Goal: Information Seeking & Learning: Compare options

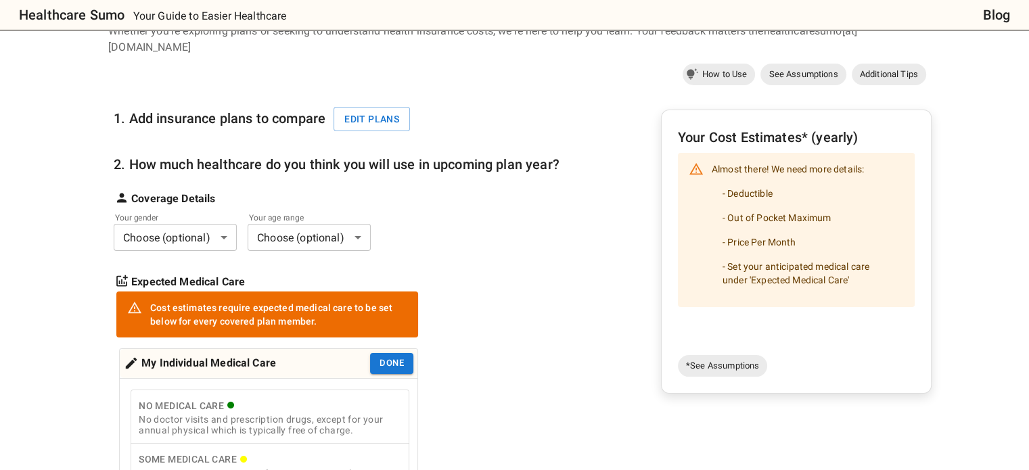
scroll to position [99, 0]
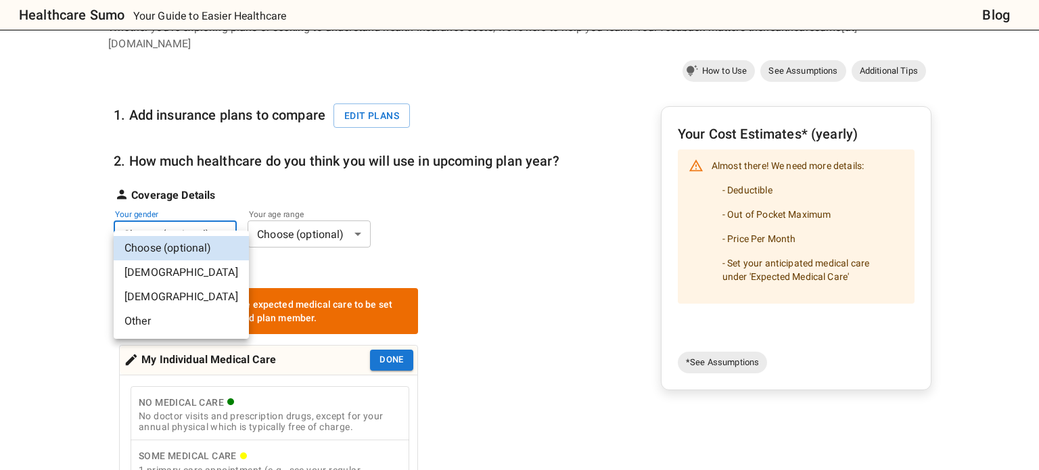
click at [187, 297] on li "[DEMOGRAPHIC_DATA]" at bounding box center [181, 297] width 135 height 24
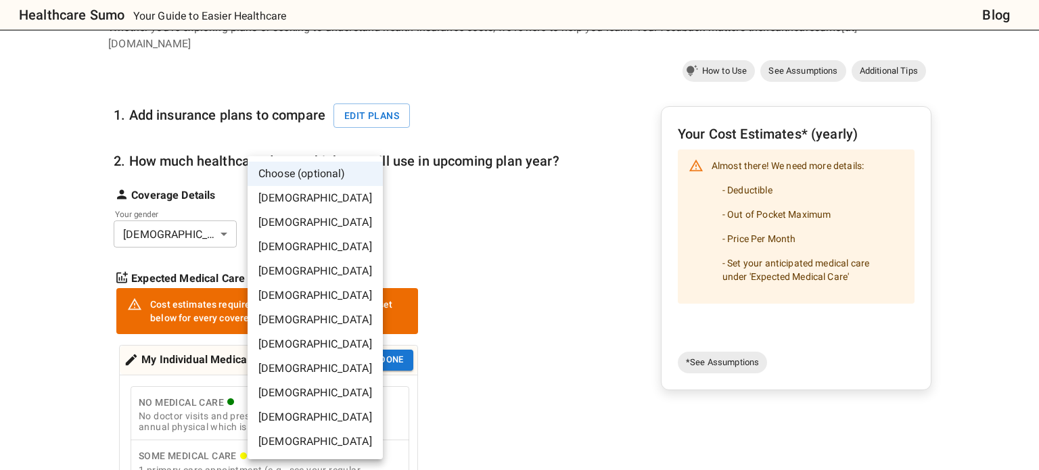
click at [306, 269] on li "[DEMOGRAPHIC_DATA]" at bounding box center [315, 271] width 135 height 24
click at [297, 292] on li "[DEMOGRAPHIC_DATA]" at bounding box center [315, 296] width 135 height 24
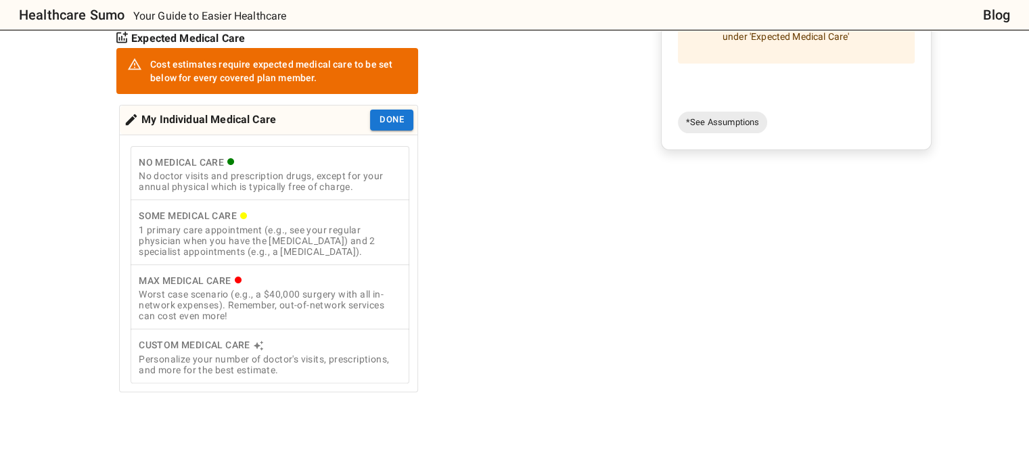
scroll to position [340, 0]
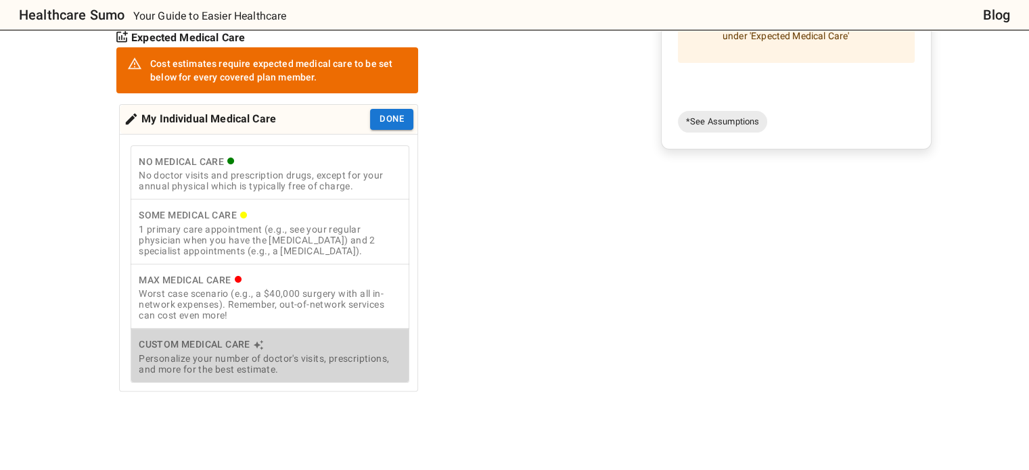
click at [217, 353] on div "Personalize your number of doctor's visits, prescriptions, and more for the bes…" at bounding box center [270, 364] width 263 height 22
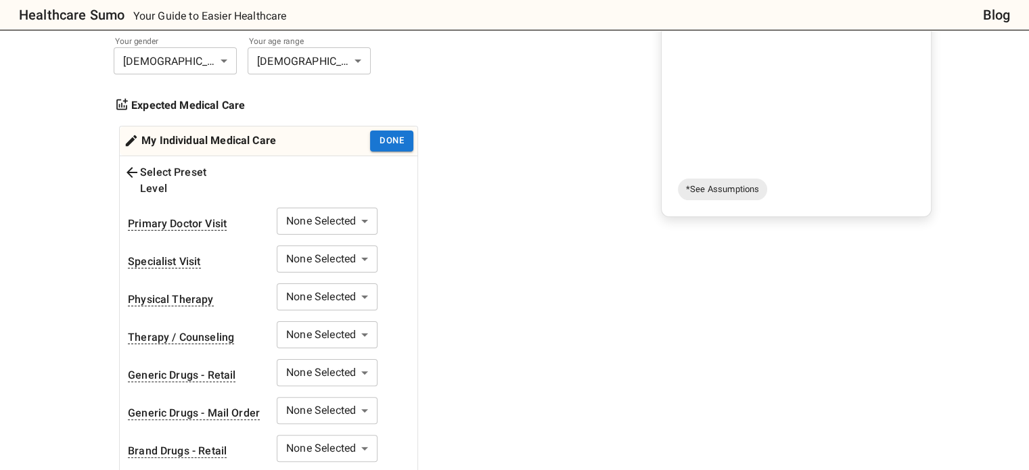
scroll to position [267, 0]
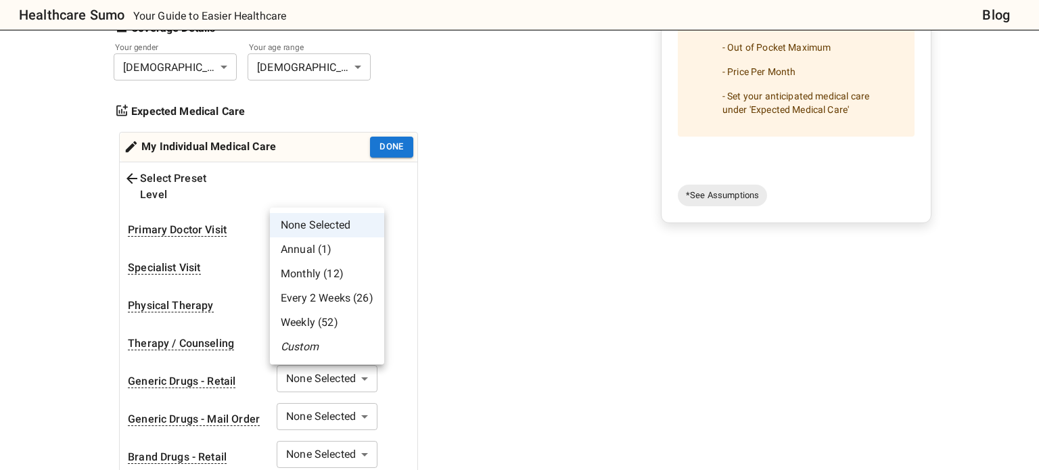
click at [330, 246] on li "Annual (1)" at bounding box center [327, 250] width 114 height 24
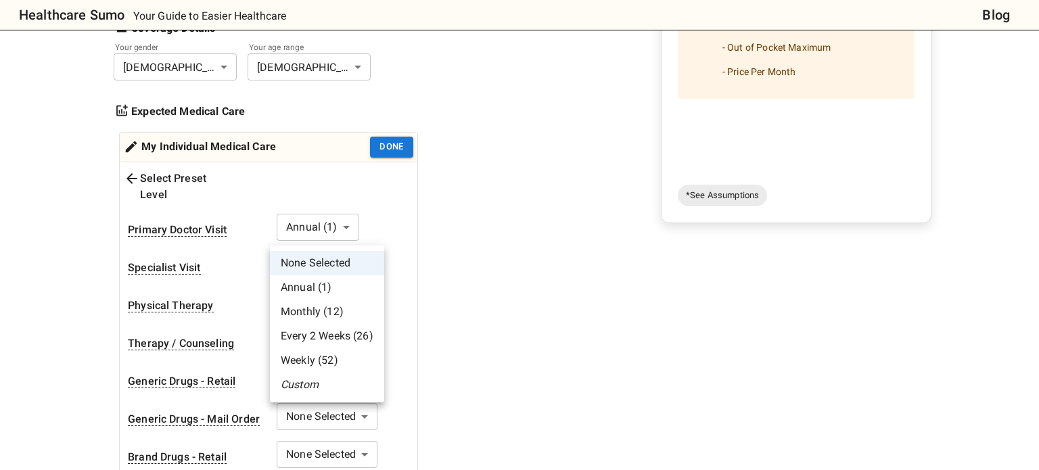
click at [311, 274] on li "None Selected" at bounding box center [327, 263] width 114 height 24
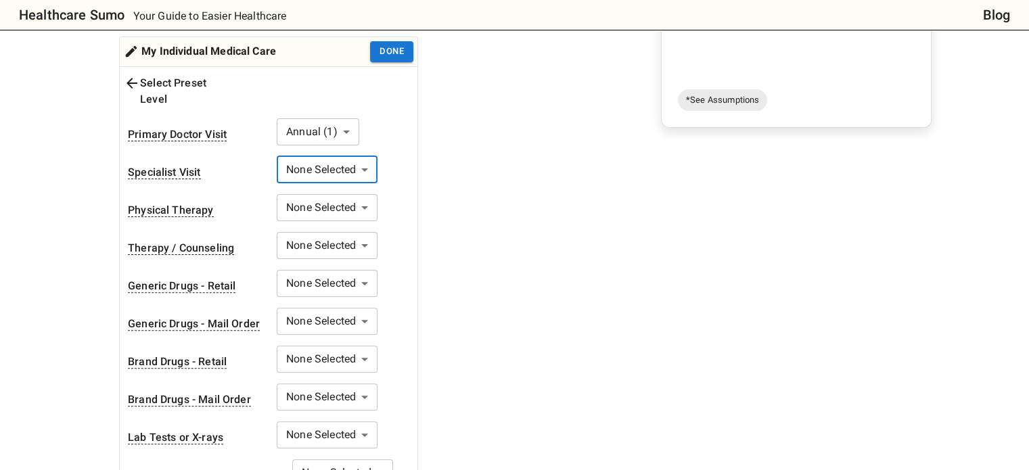
scroll to position [365, 0]
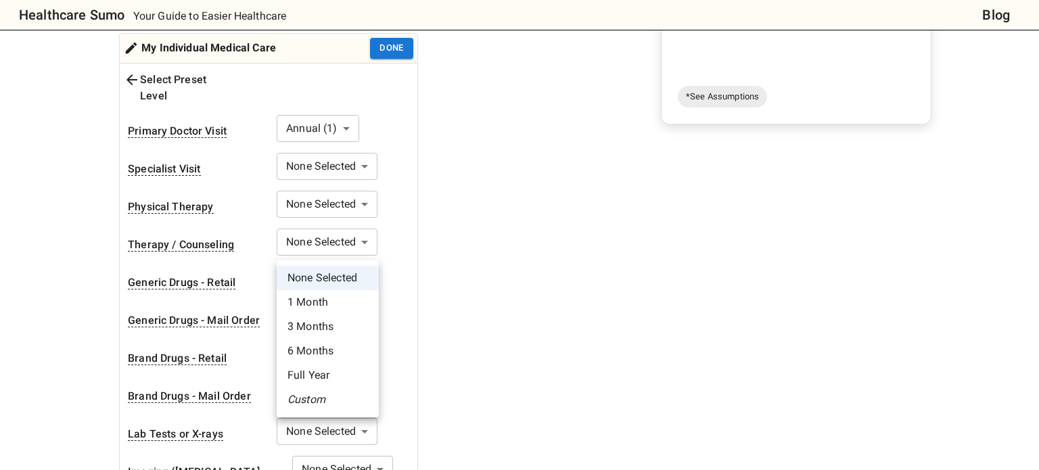
click at [359, 254] on body "Healthcare Sumo Your Guide to Easier Healthcare Blog Health Insurance Calculato…" at bounding box center [519, 441] width 1039 height 1613
click at [321, 376] on li "Full Year" at bounding box center [328, 375] width 102 height 24
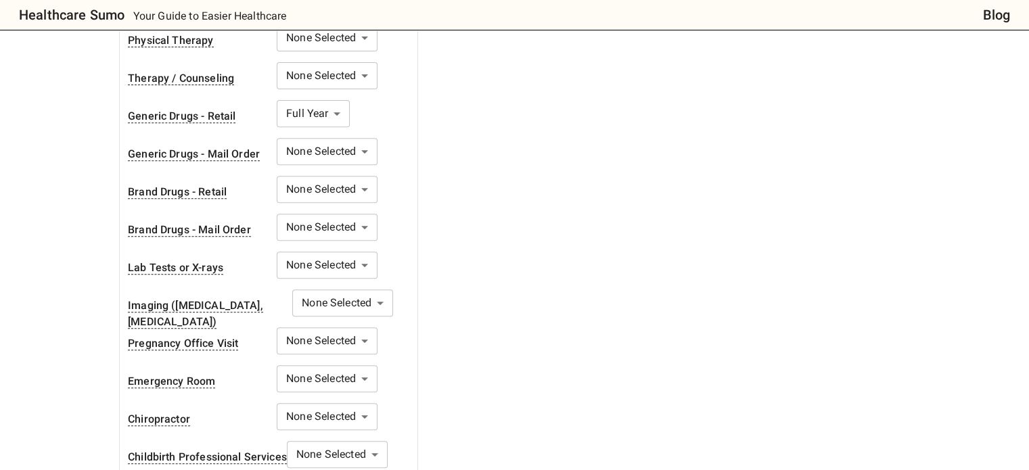
scroll to position [549, 0]
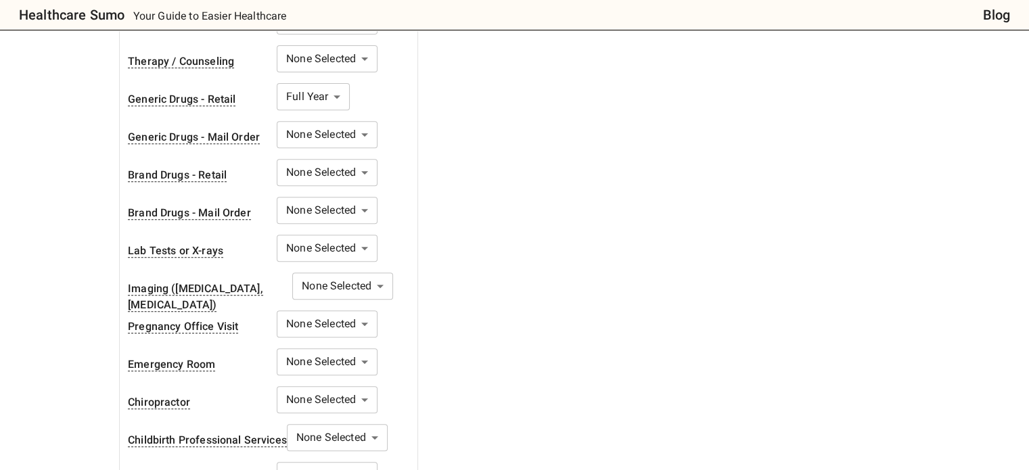
click at [360, 290] on body "Healthcare Sumo Your Guide to Easier Healthcare Blog Health Insurance Calculato…" at bounding box center [514, 257] width 1029 height 1613
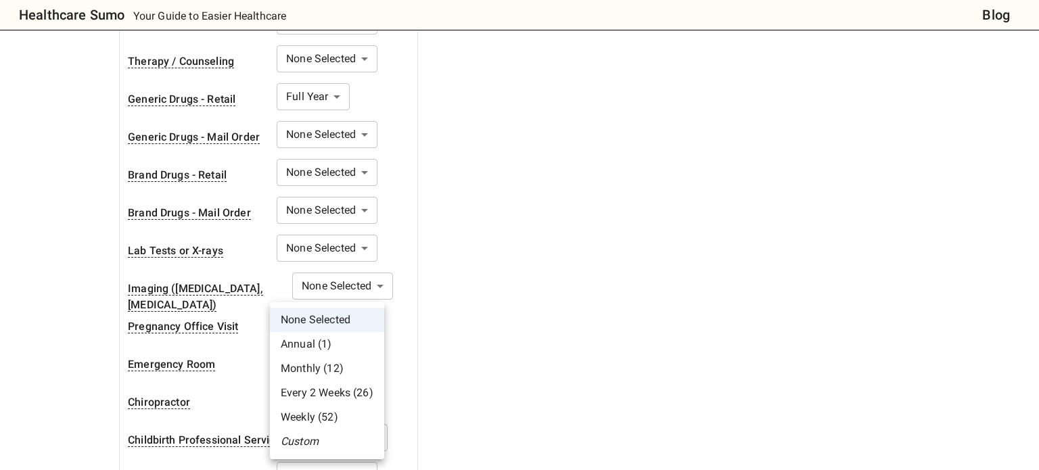
click at [421, 213] on div at bounding box center [519, 235] width 1039 height 470
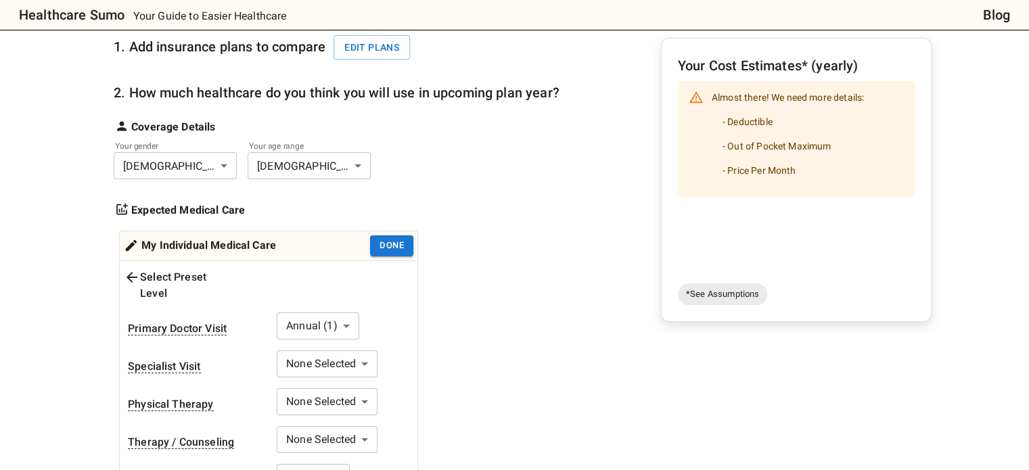
scroll to position [179, 0]
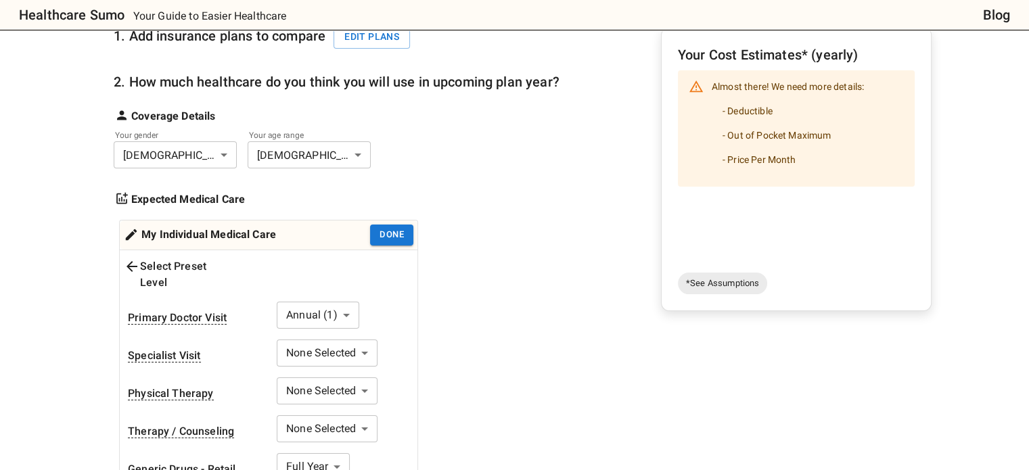
click at [221, 258] on div "Select Preset Level" at bounding box center [180, 274] width 112 height 32
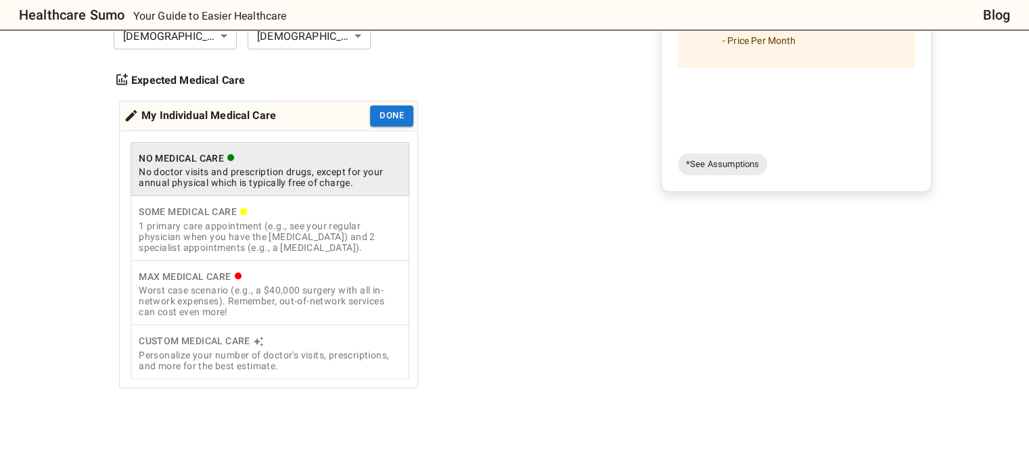
scroll to position [300, 0]
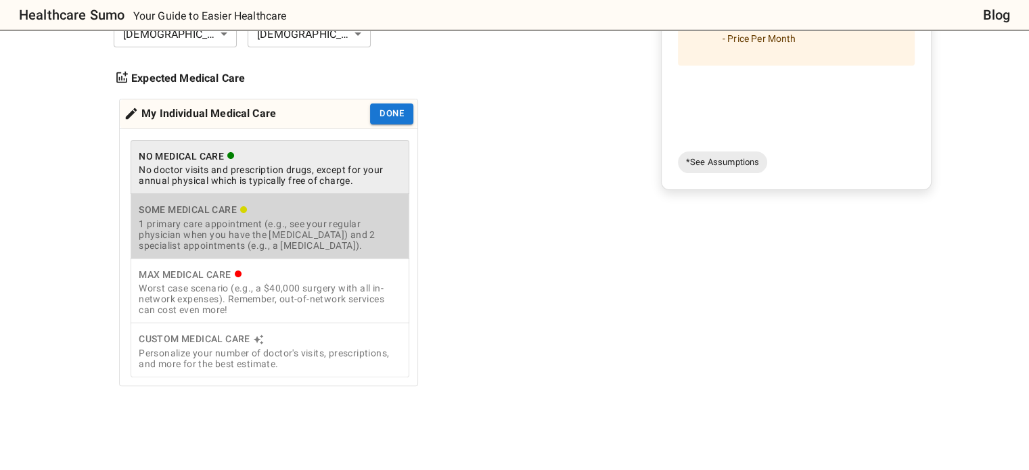
click at [315, 219] on div "1 primary care appointment (e.g., see your regular physician when you have the …" at bounding box center [270, 235] width 263 height 32
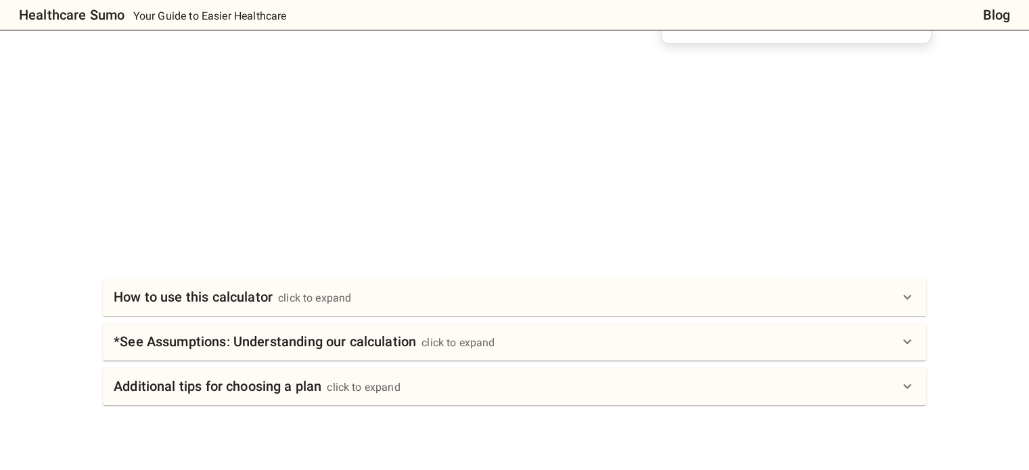
scroll to position [521, 0]
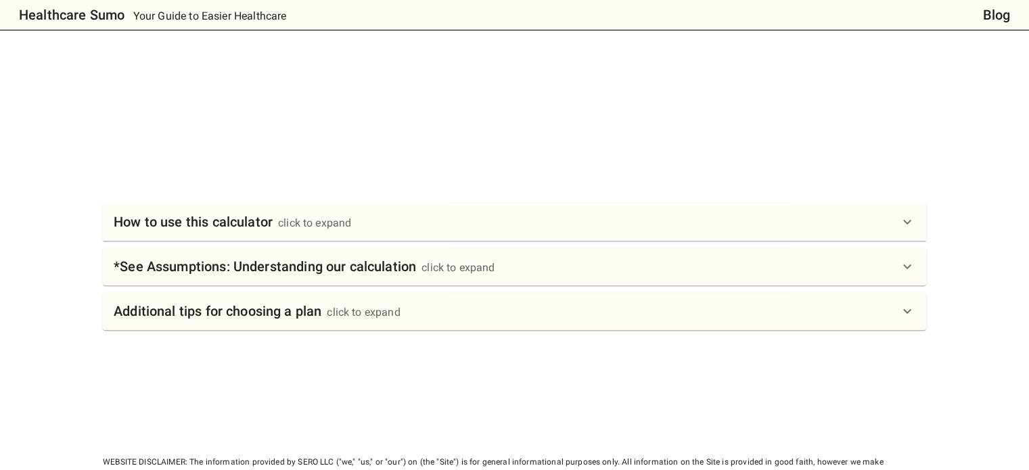
click at [261, 203] on div "How to use this calculator click to expand" at bounding box center [515, 222] width 824 height 38
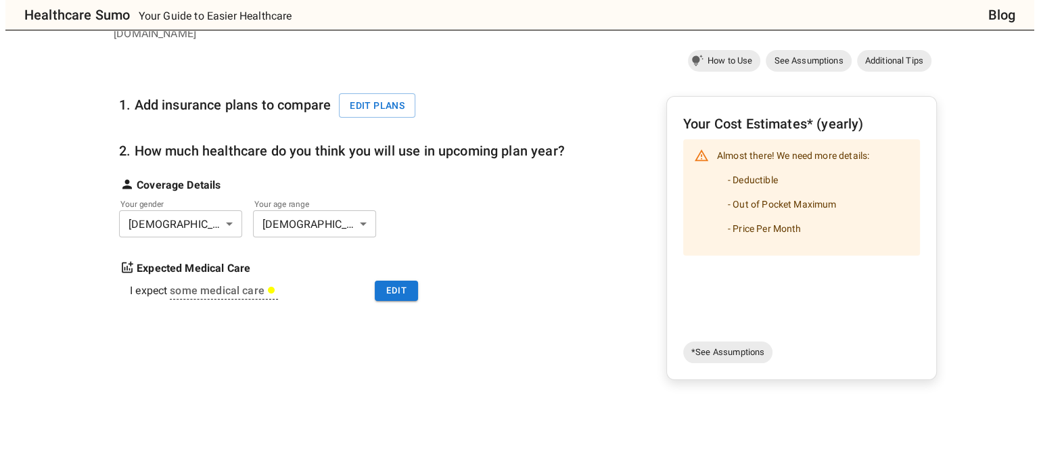
scroll to position [105, 0]
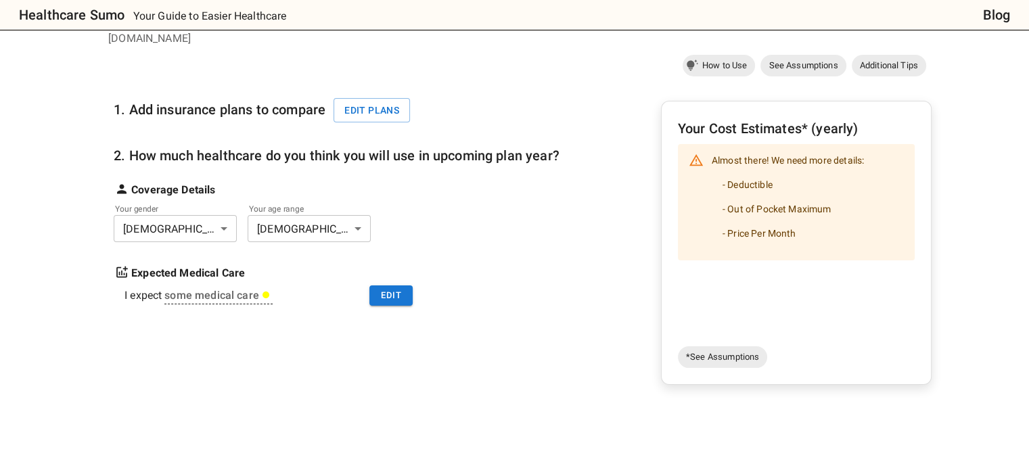
click at [741, 179] on li "- Deductible" at bounding box center [788, 185] width 152 height 24
click at [386, 106] on div "1. Add insurance plans to compare Edit plans" at bounding box center [266, 104] width 305 height 47
click at [384, 100] on button "Edit plans" at bounding box center [372, 110] width 76 height 25
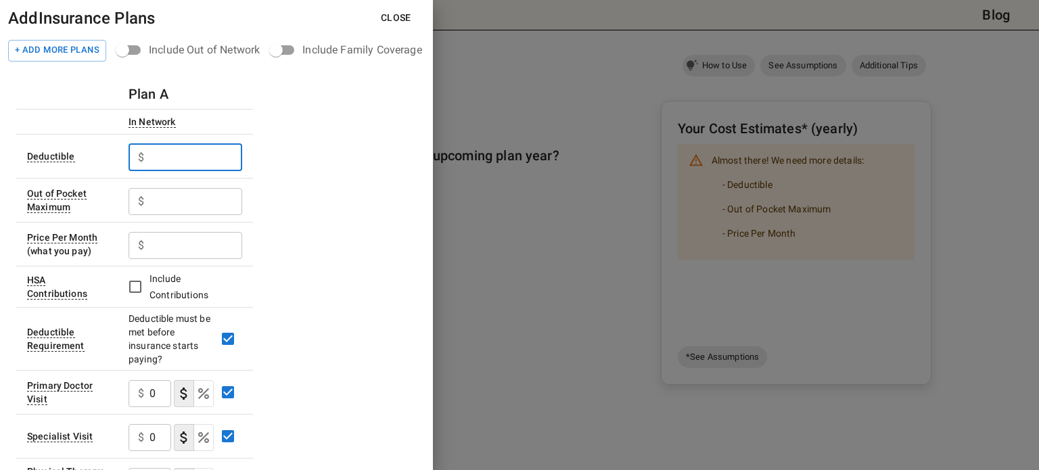
click at [167, 156] on input "text" at bounding box center [196, 157] width 93 height 27
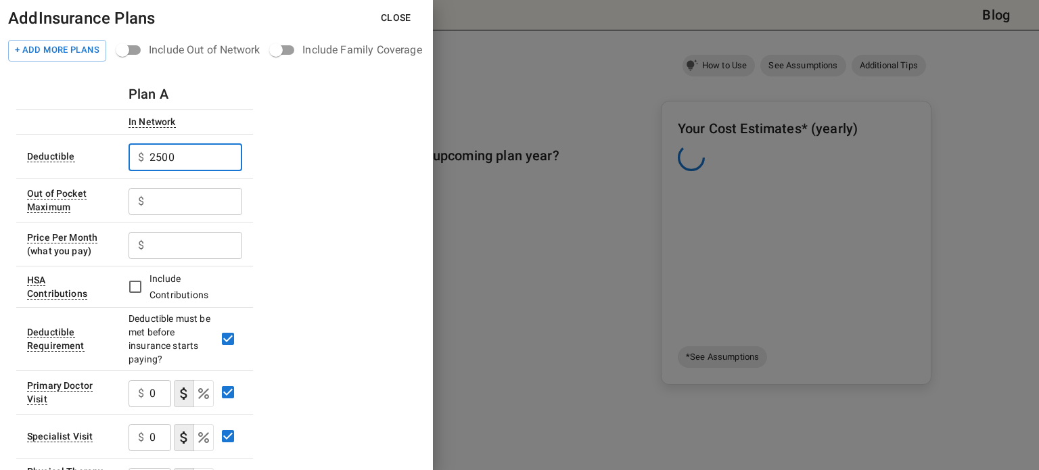
type input "2500"
click at [171, 204] on input "text" at bounding box center [196, 201] width 93 height 27
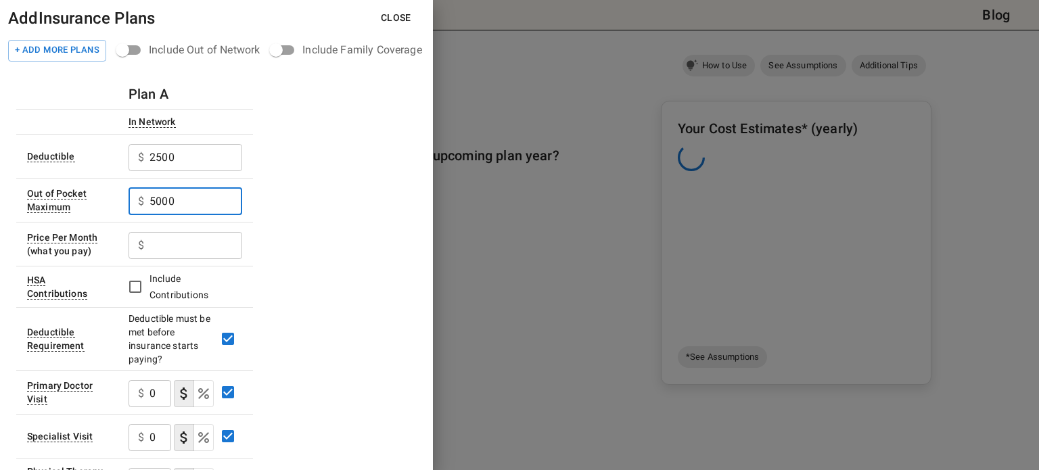
type input "5000"
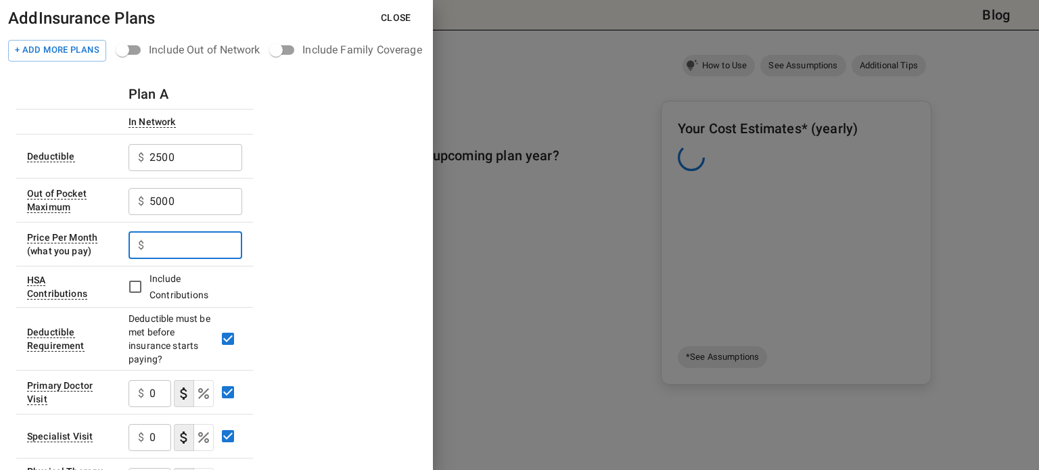
click at [185, 244] on input "text" at bounding box center [196, 245] width 93 height 27
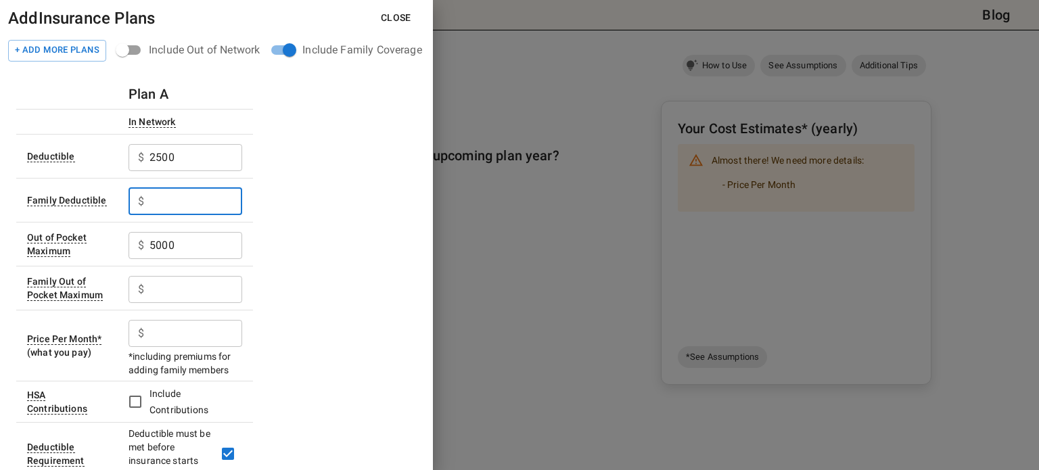
click at [158, 208] on input "text" at bounding box center [196, 201] width 93 height 27
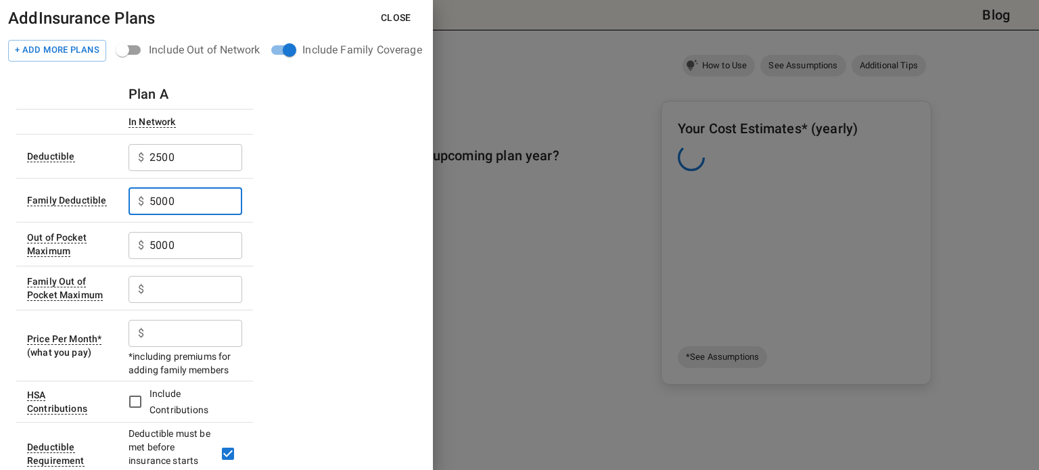
drag, startPoint x: 158, startPoint y: 208, endPoint x: 170, endPoint y: 292, distance: 84.8
type input "5000"
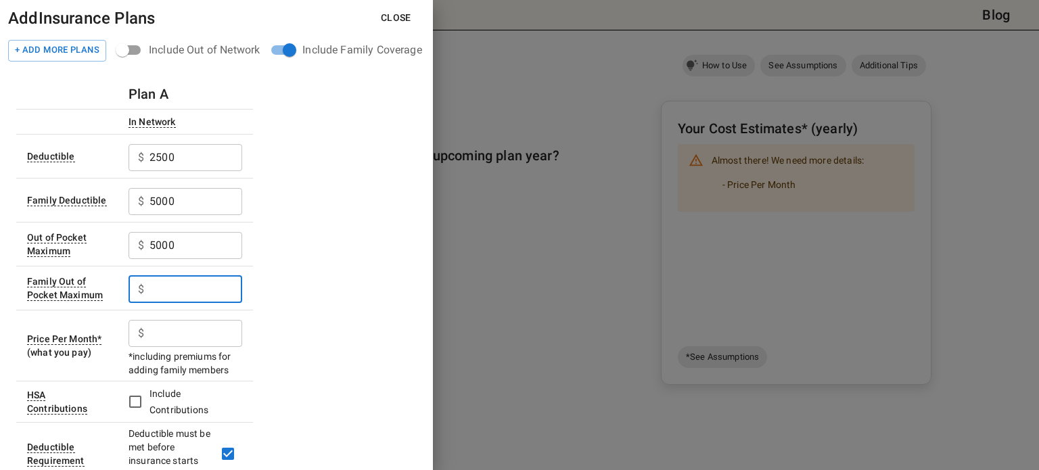
click at [170, 292] on input "text" at bounding box center [196, 289] width 93 height 27
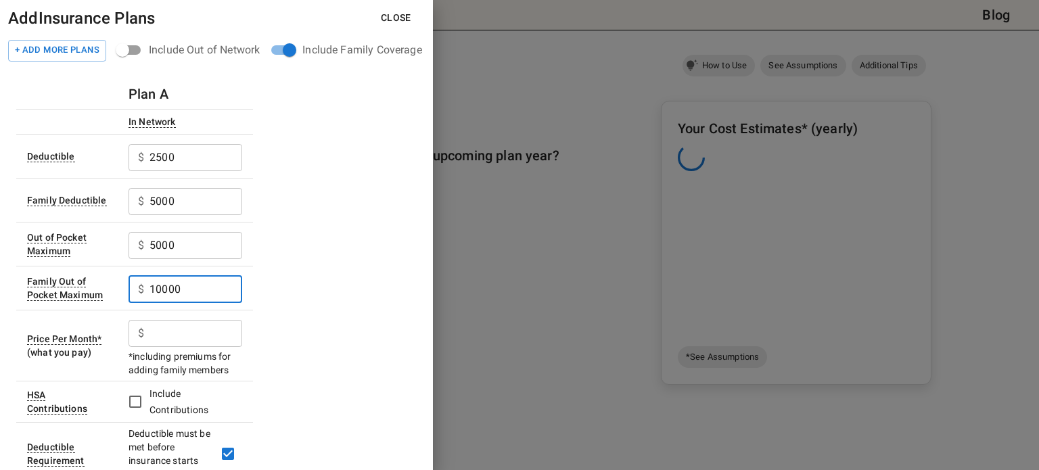
type input "10000"
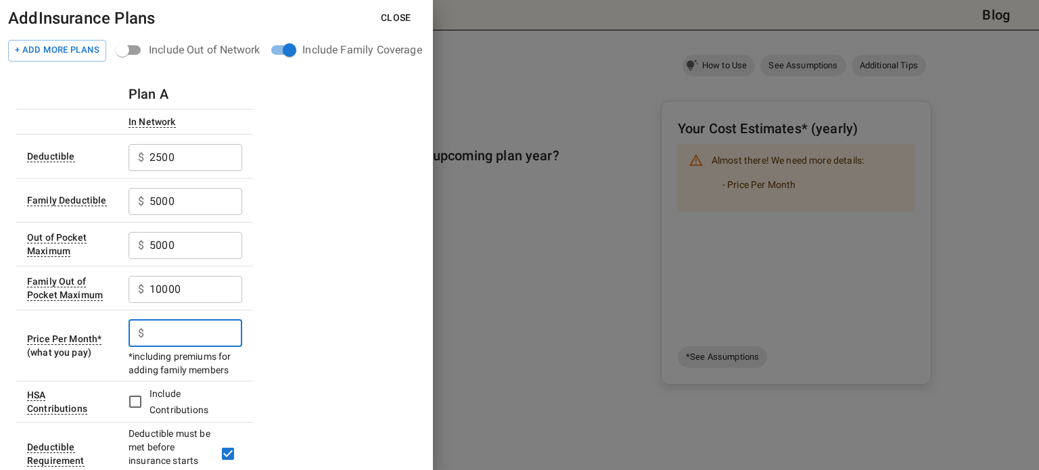
click at [157, 328] on input "text" at bounding box center [196, 333] width 93 height 27
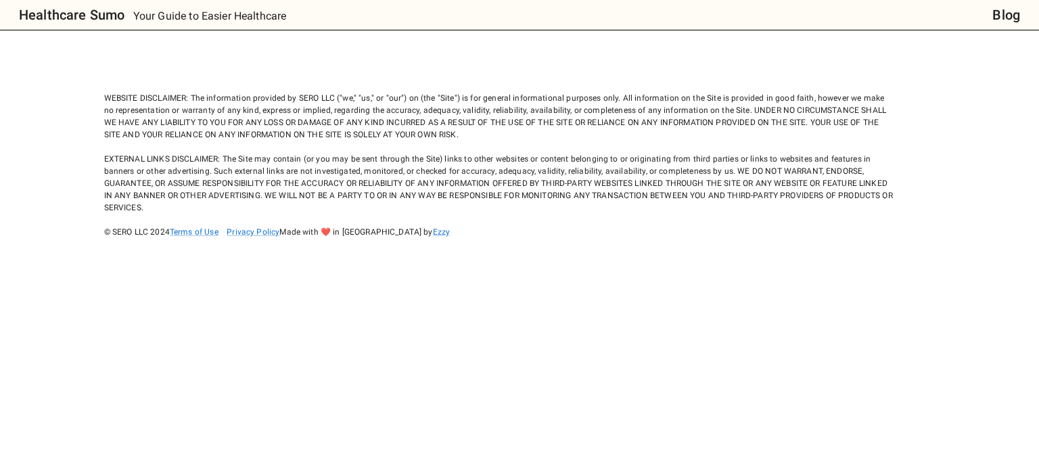
click at [463, 140] on div "WEBSITE DISCLAIMER: The information provided by SERO LLC ("we," "us," or "our")…" at bounding box center [499, 153] width 790 height 171
click at [248, 234] on body "Healthcare Sumo Your Guide to Easier Healthcare Blog WEBSITE DISCLAIMER: The in…" at bounding box center [519, 235] width 1039 height 470
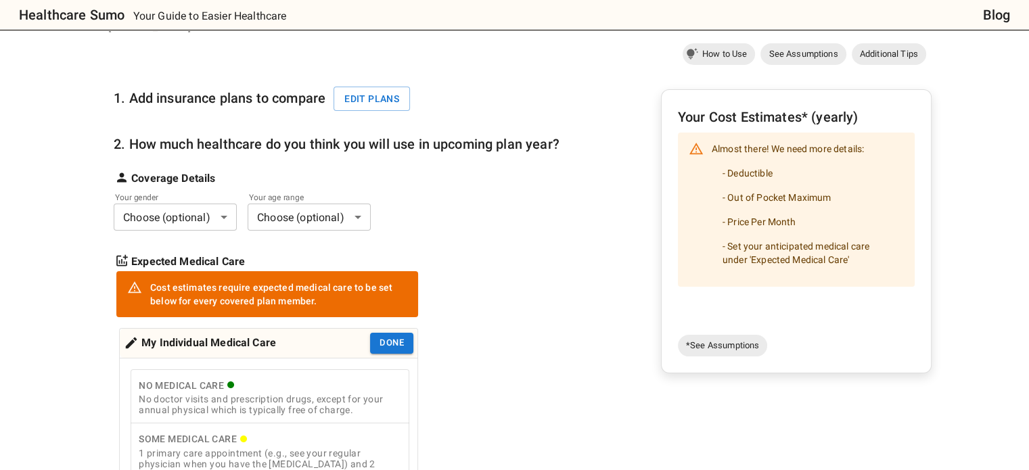
scroll to position [127, 0]
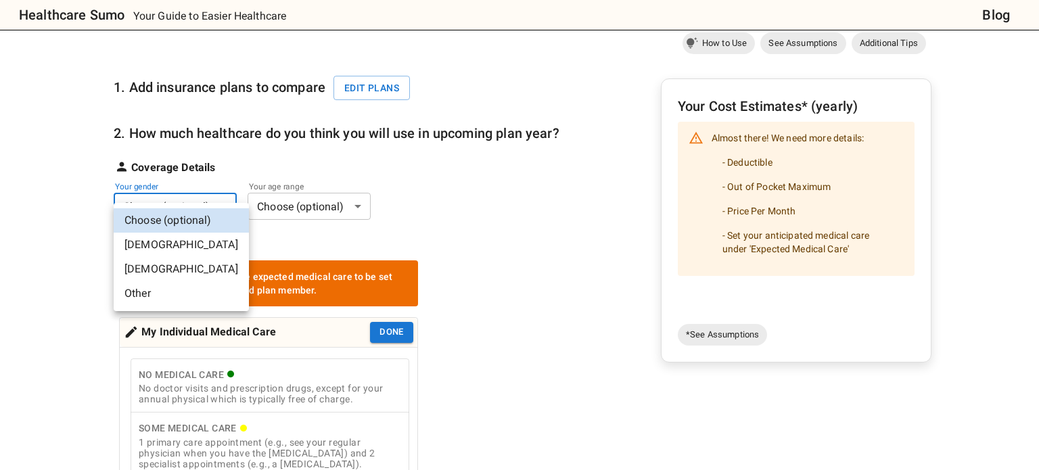
click at [146, 270] on li "[DEMOGRAPHIC_DATA]" at bounding box center [181, 269] width 135 height 24
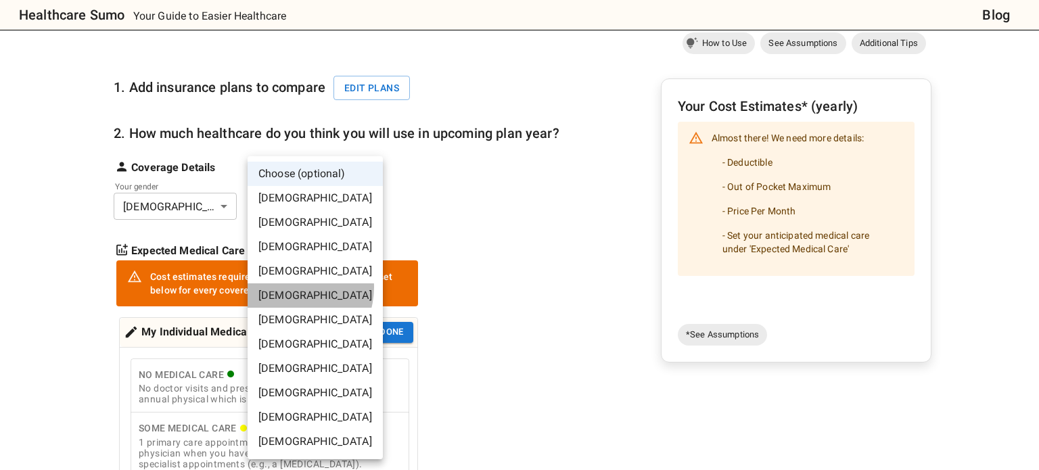
click at [292, 288] on li "[DEMOGRAPHIC_DATA]" at bounding box center [315, 296] width 135 height 24
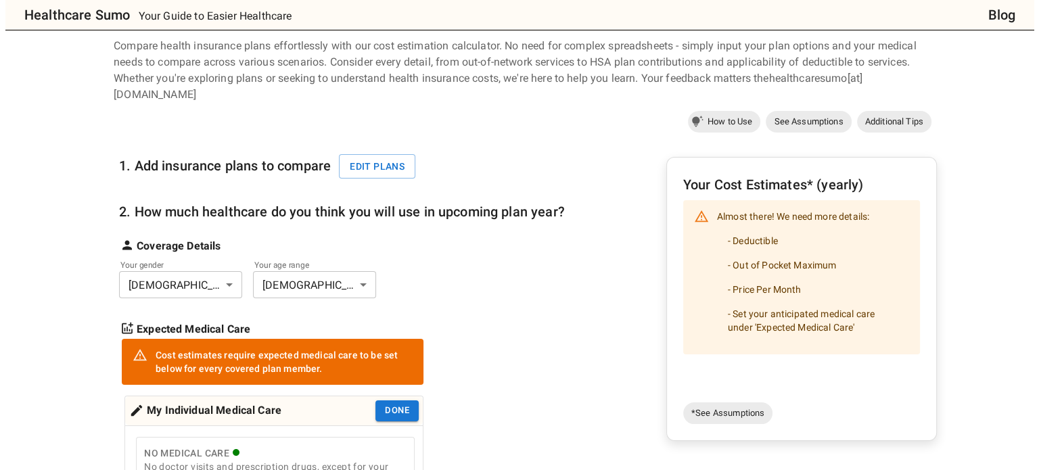
scroll to position [48, 0]
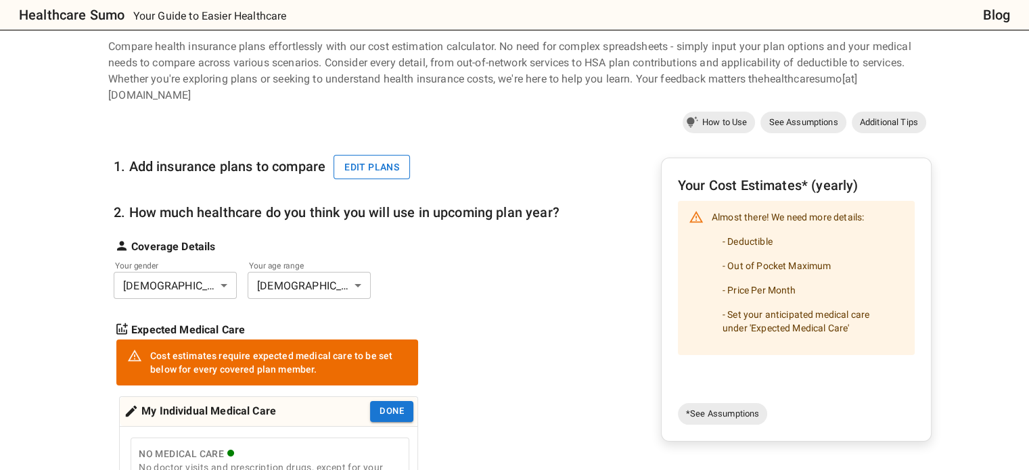
click at [384, 155] on button "Edit plans" at bounding box center [372, 167] width 76 height 25
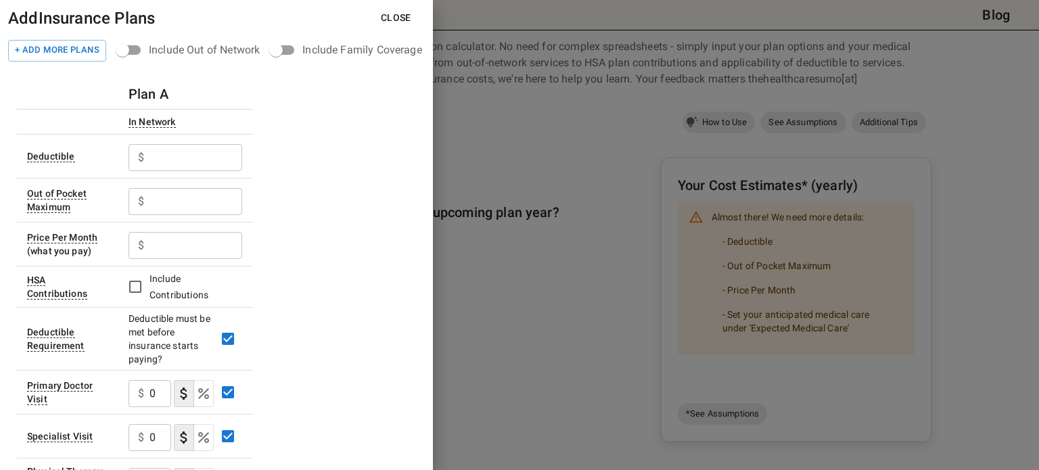
click at [177, 159] on input "text" at bounding box center [196, 157] width 93 height 27
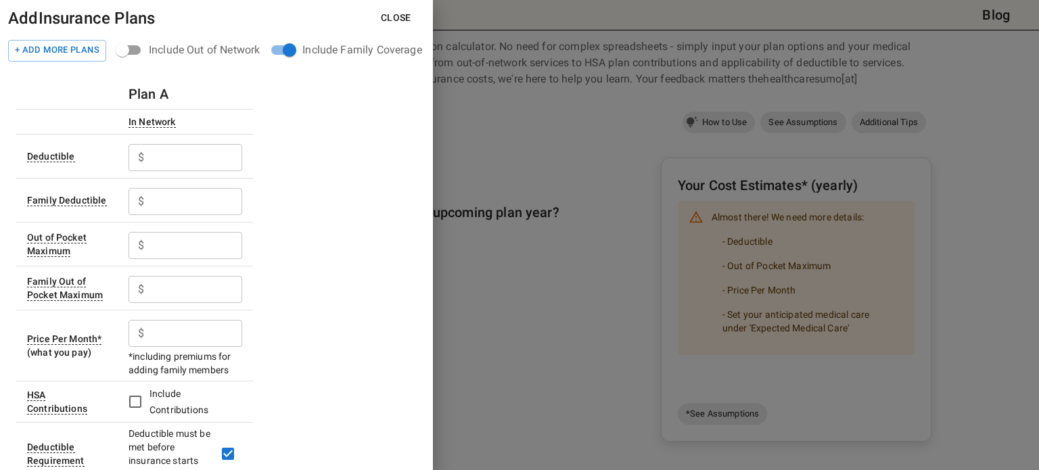
click at [189, 169] on input "text" at bounding box center [196, 157] width 93 height 27
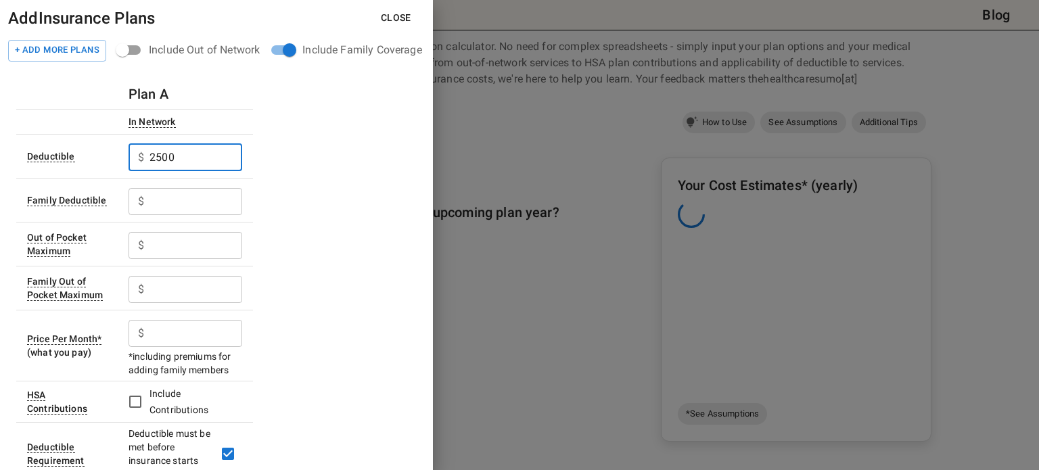
type input "2500"
click at [177, 203] on input "text" at bounding box center [196, 201] width 93 height 27
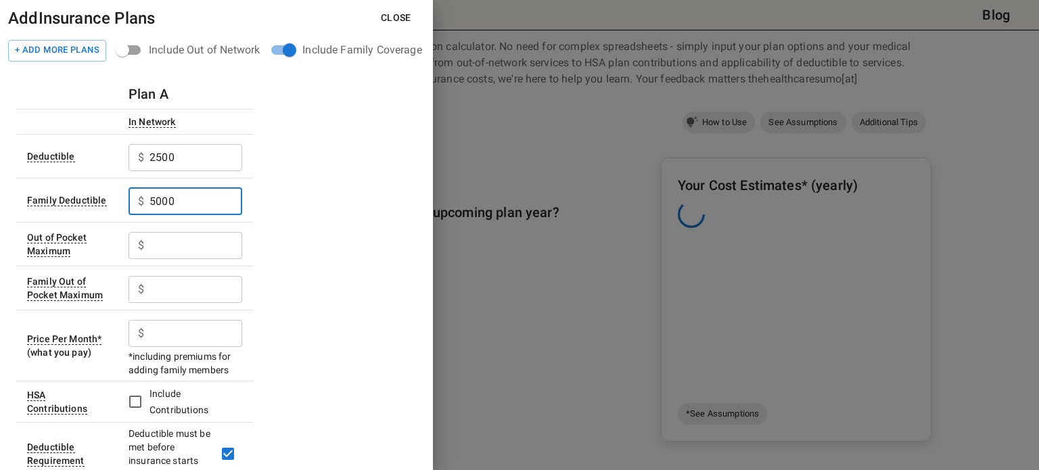
type input "5000"
click at [167, 250] on input "text" at bounding box center [196, 245] width 93 height 27
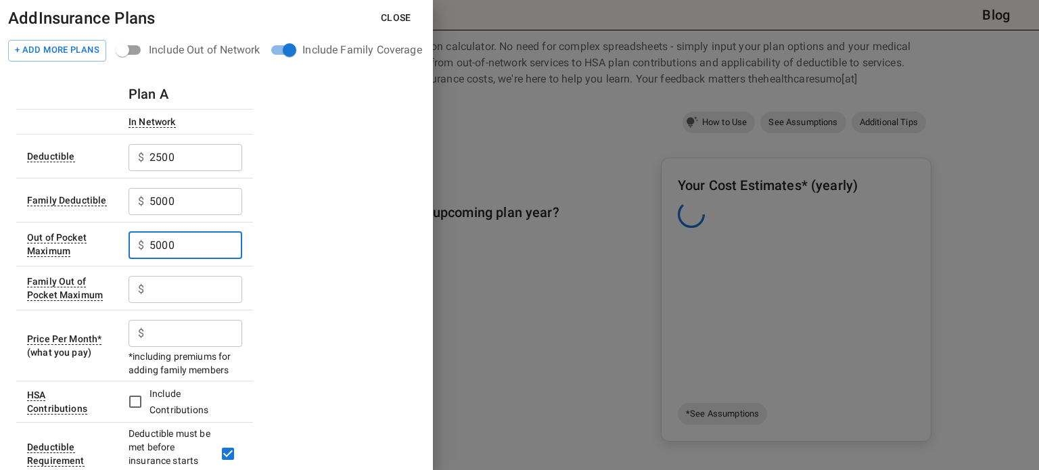
type input "5000"
click at [162, 291] on input "text" at bounding box center [196, 289] width 93 height 27
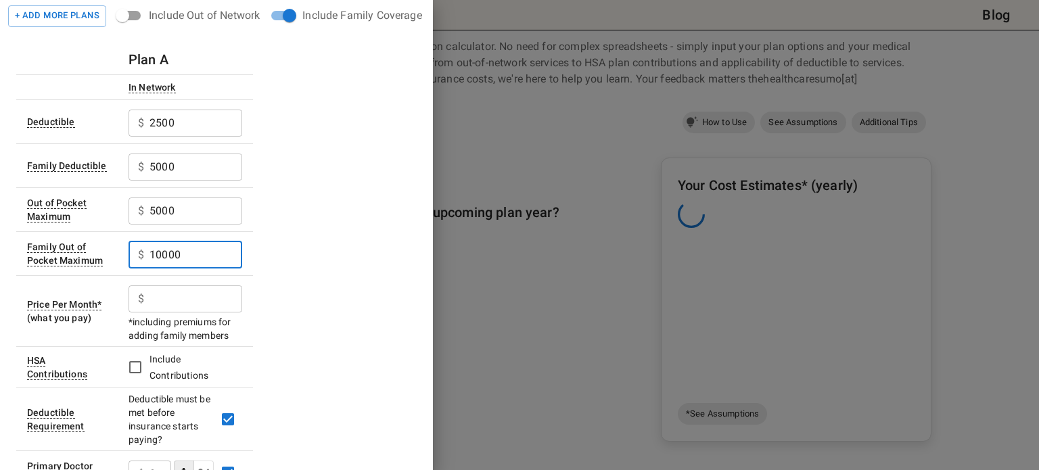
scroll to position [42, 0]
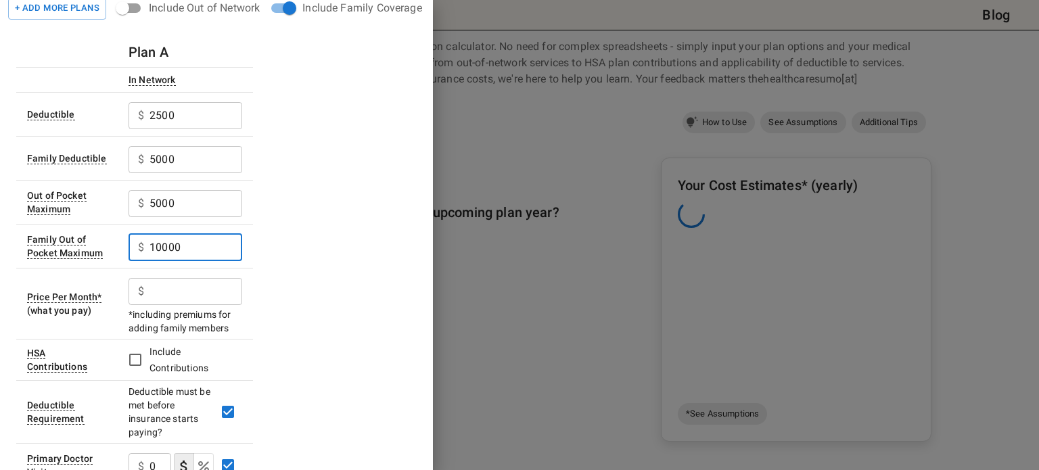
type input "10000"
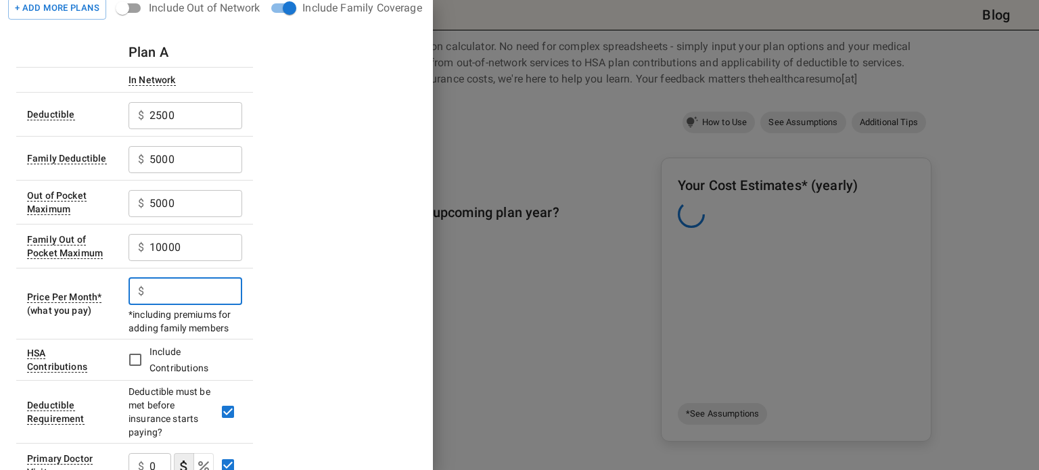
click at [162, 291] on input "text" at bounding box center [196, 291] width 93 height 27
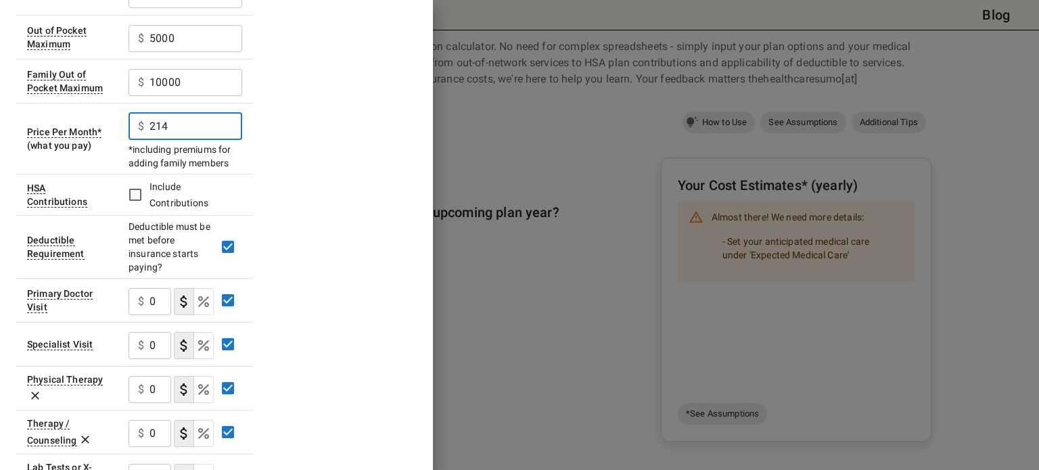
scroll to position [208, 0]
type input "214"
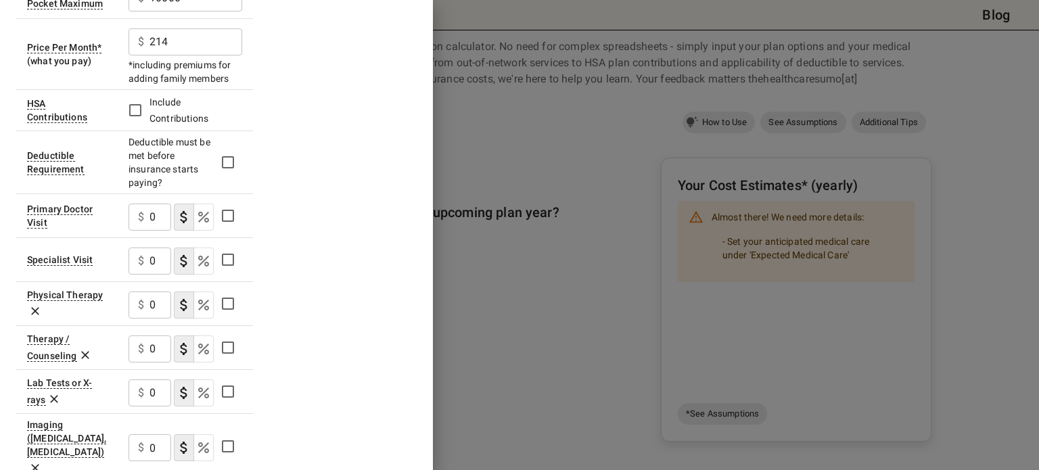
scroll to position [300, 0]
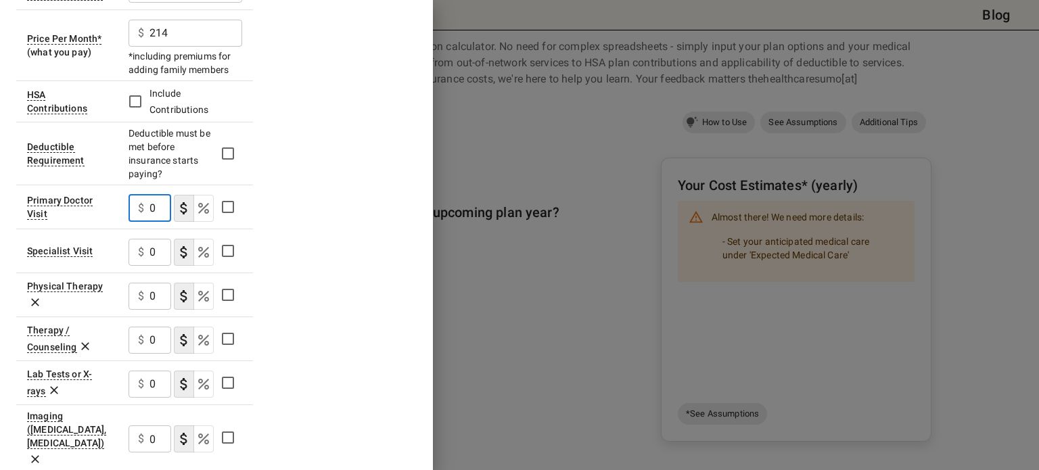
click at [155, 207] on input "0" at bounding box center [161, 208] width 22 height 27
type input "5"
click at [153, 246] on input "0" at bounding box center [161, 252] width 22 height 27
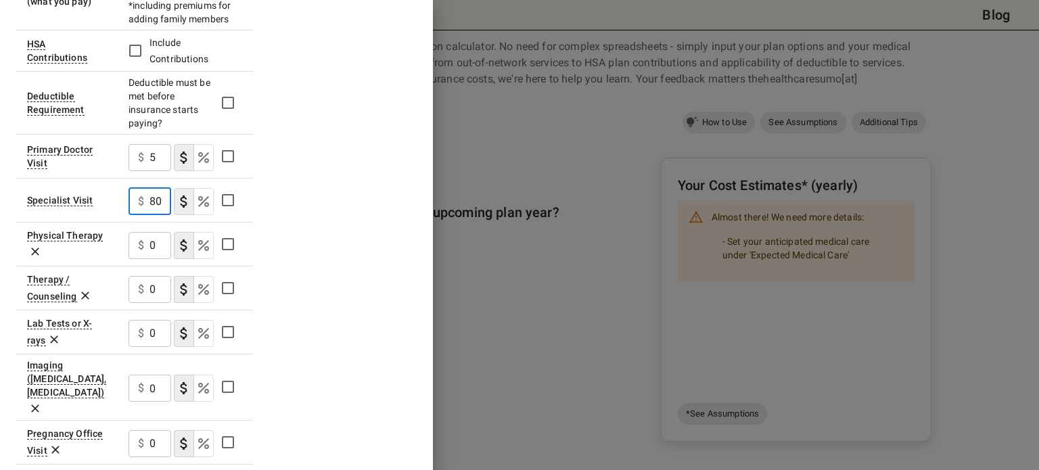
scroll to position [352, 0]
type input "80"
click at [153, 246] on input "0" at bounding box center [161, 244] width 22 height 27
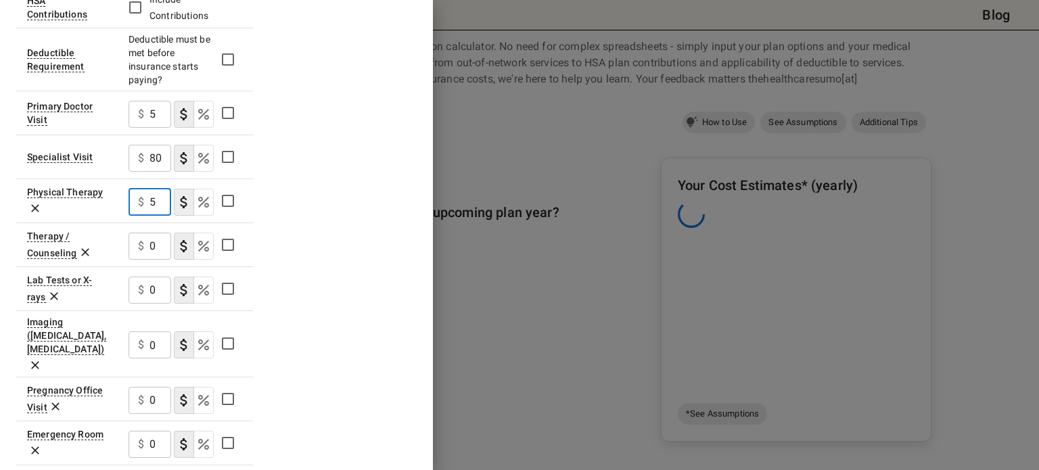
scroll to position [395, 0]
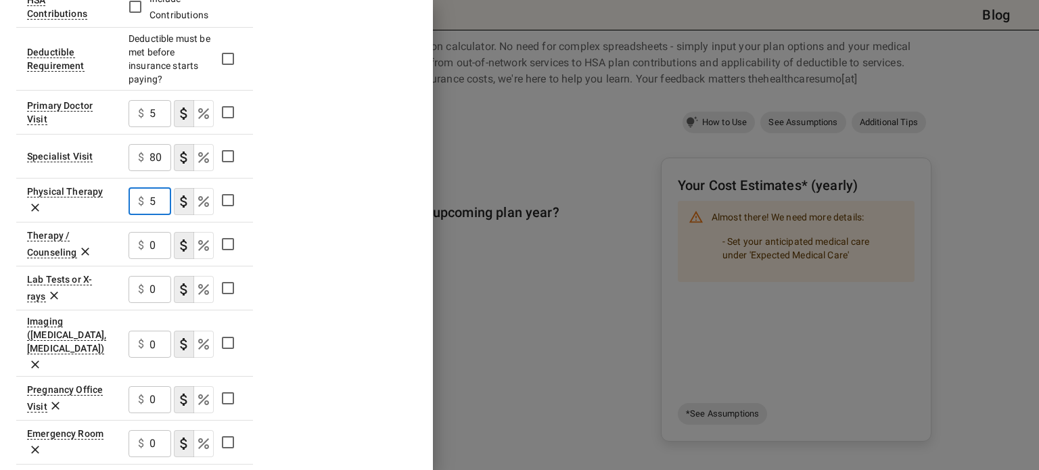
type input "5"
click at [148, 243] on div "$ 0 ​" at bounding box center [150, 245] width 43 height 27
type input "5"
click at [150, 286] on input "0" at bounding box center [161, 289] width 22 height 27
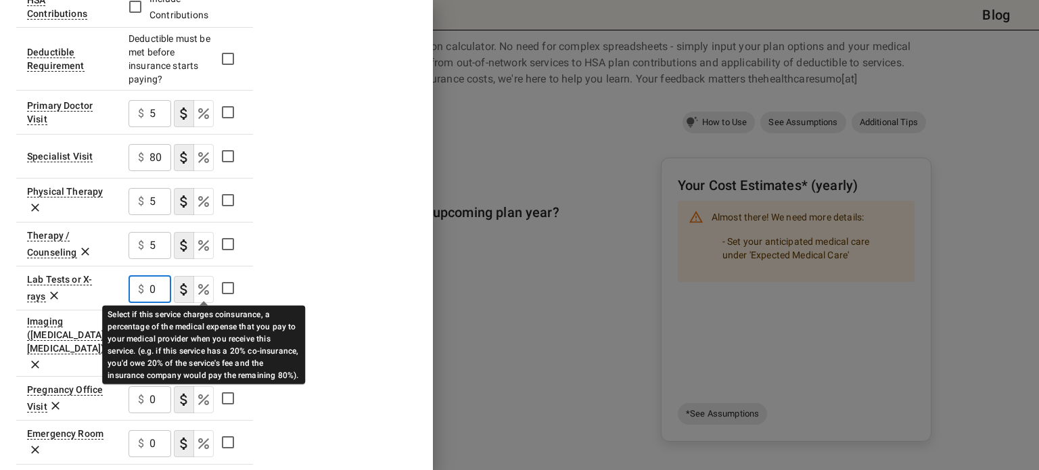
click at [206, 288] on icon "Select if this service charges coinsurance, a percentage of the medical expense…" at bounding box center [204, 290] width 16 height 16
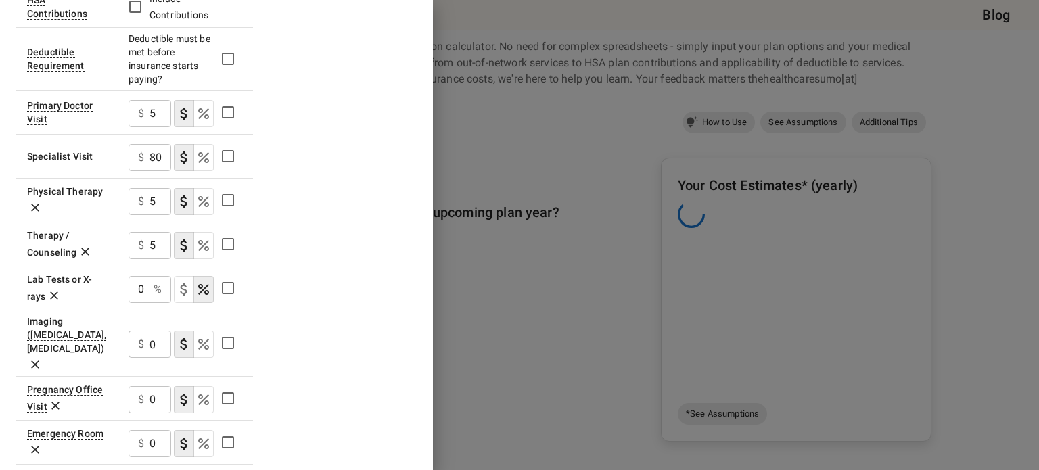
click at [151, 288] on div "0 % ​" at bounding box center [150, 289] width 43 height 27
type input "25"
click at [254, 294] on div "Plan A In Network Deductible $ 2500 ​ Family Deductible $ 5000 ​ Out of Pocket …" at bounding box center [216, 250] width 401 height 1133
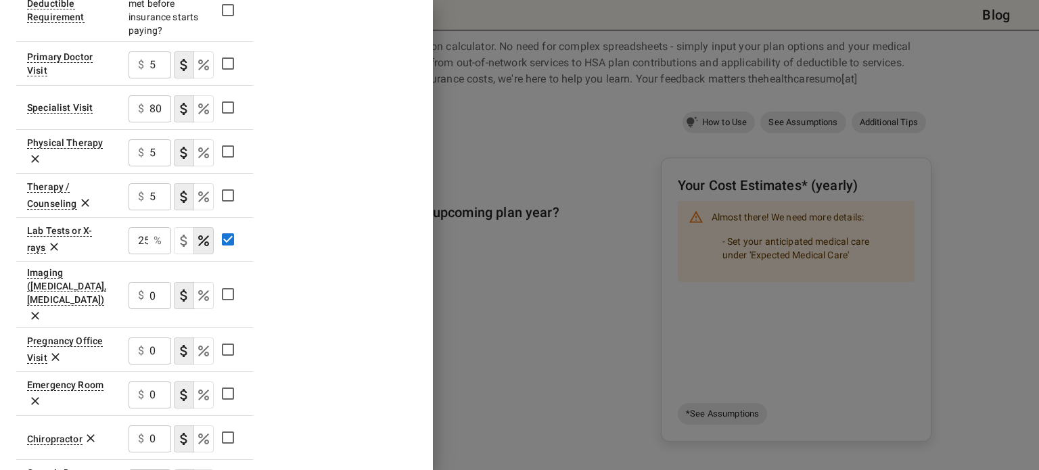
scroll to position [447, 0]
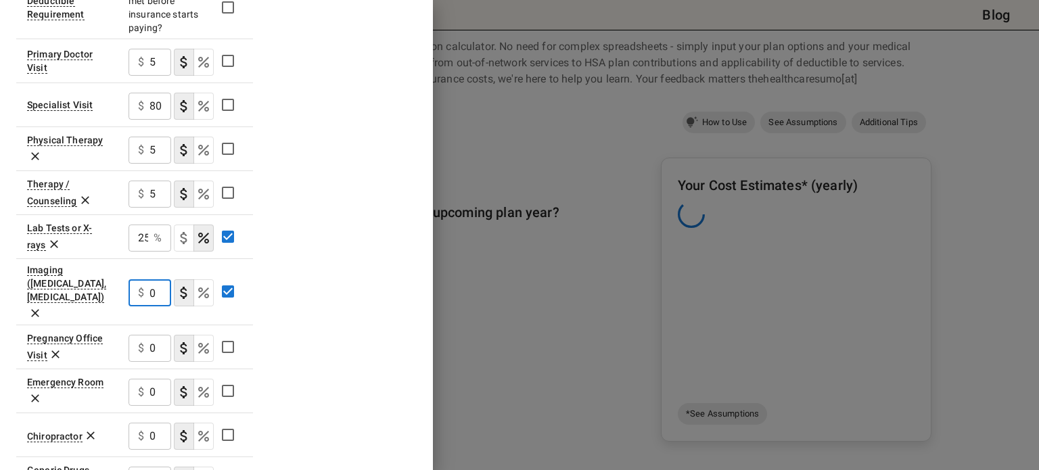
click at [154, 283] on input "0" at bounding box center [161, 292] width 22 height 27
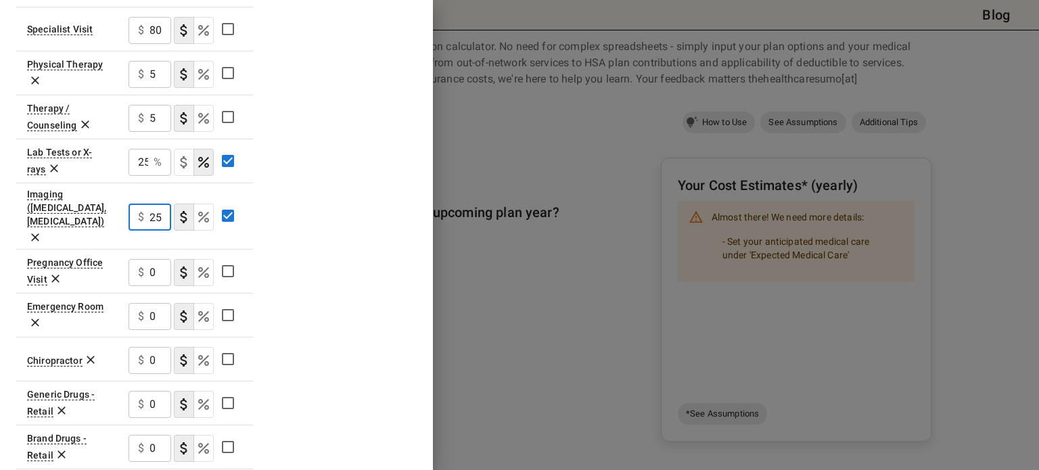
scroll to position [525, 0]
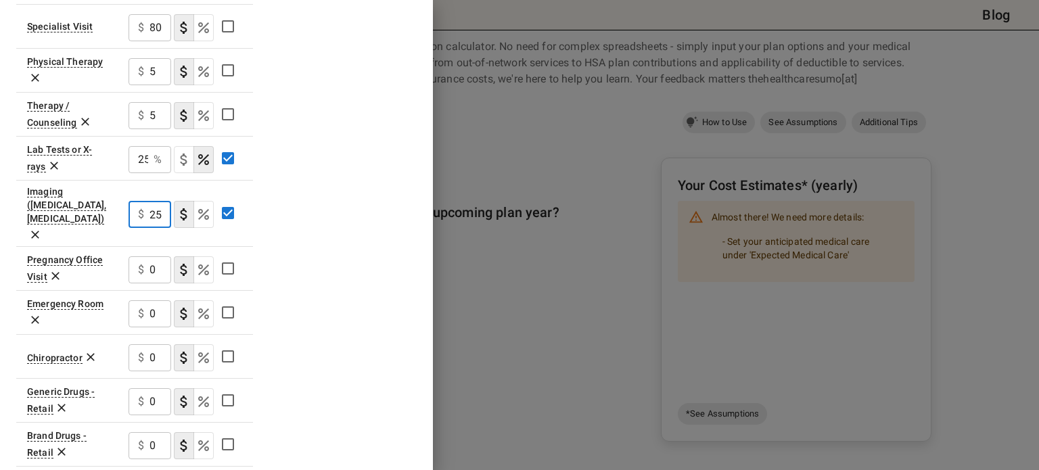
type input "25"
click at [154, 256] on input "0" at bounding box center [161, 269] width 22 height 27
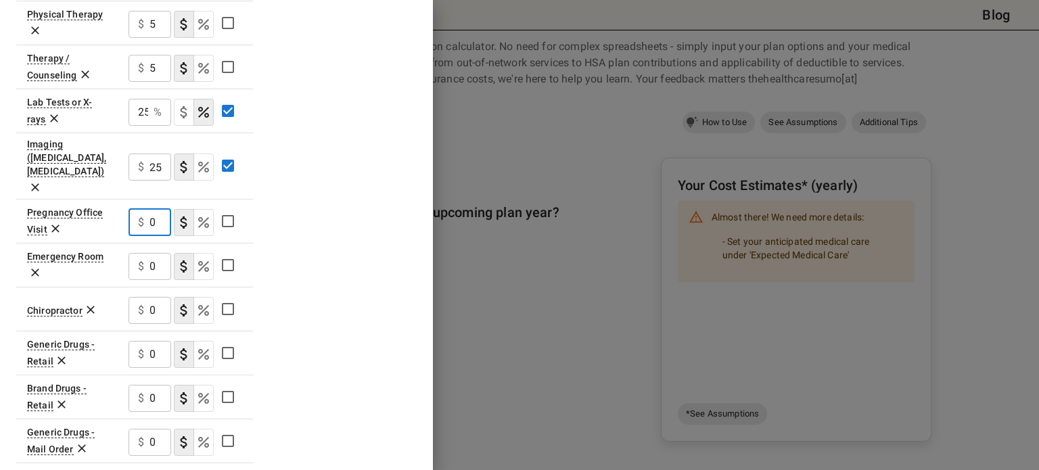
scroll to position [574, 0]
click at [150, 252] on input "0" at bounding box center [161, 265] width 22 height 27
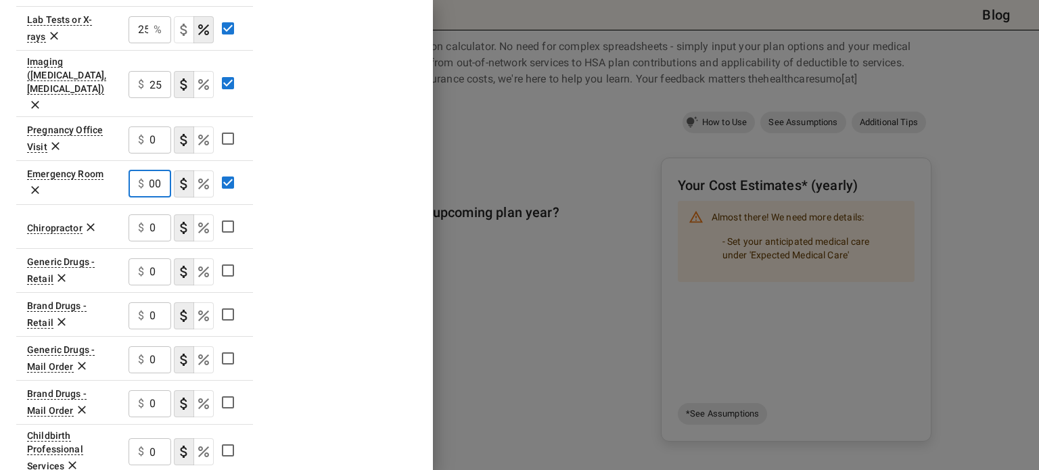
scroll to position [660, 0]
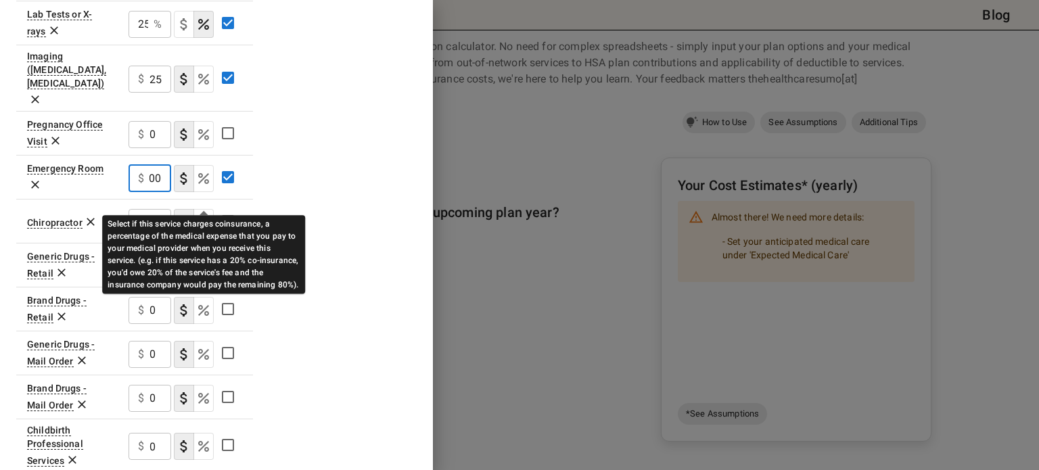
type input "3000"
click at [205, 215] on icon "Select if this service charges coinsurance, a percentage of the medical expense…" at bounding box center [204, 223] width 16 height 16
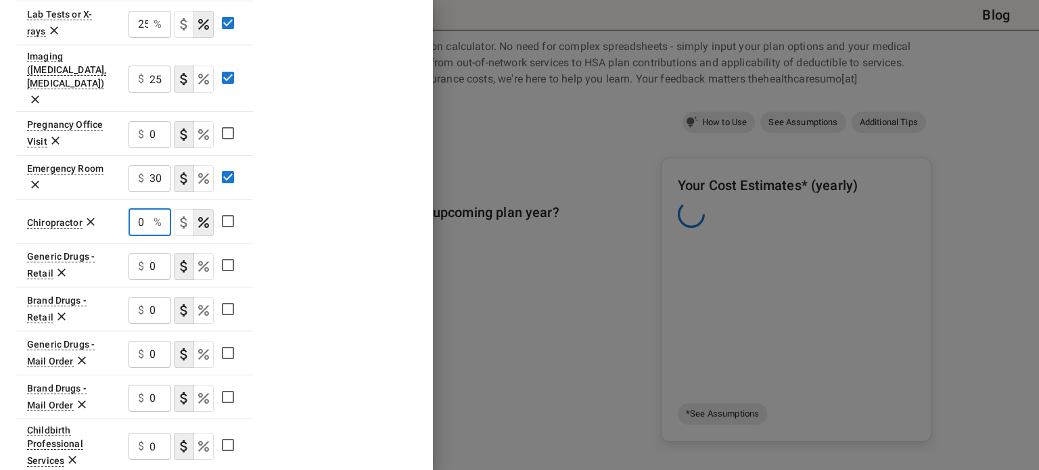
click at [146, 209] on input "0" at bounding box center [139, 222] width 20 height 27
type input "1"
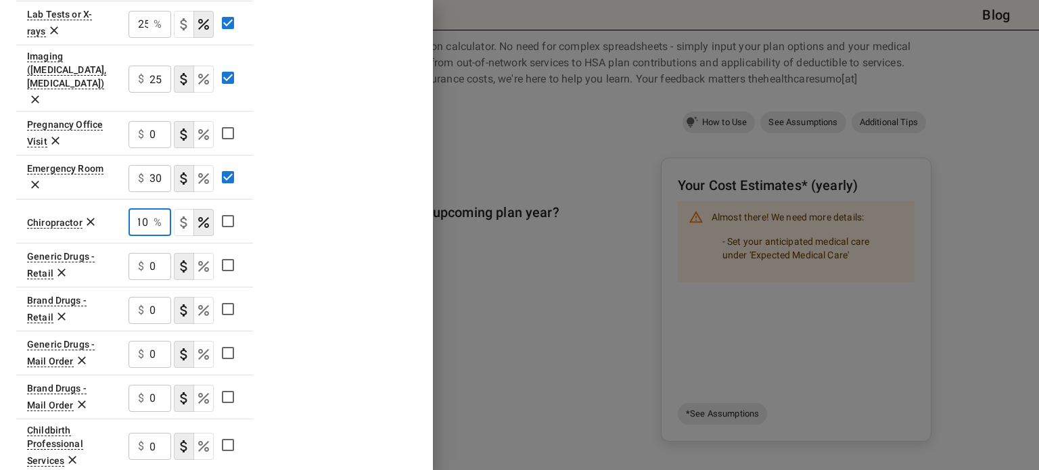
scroll to position [732, 0]
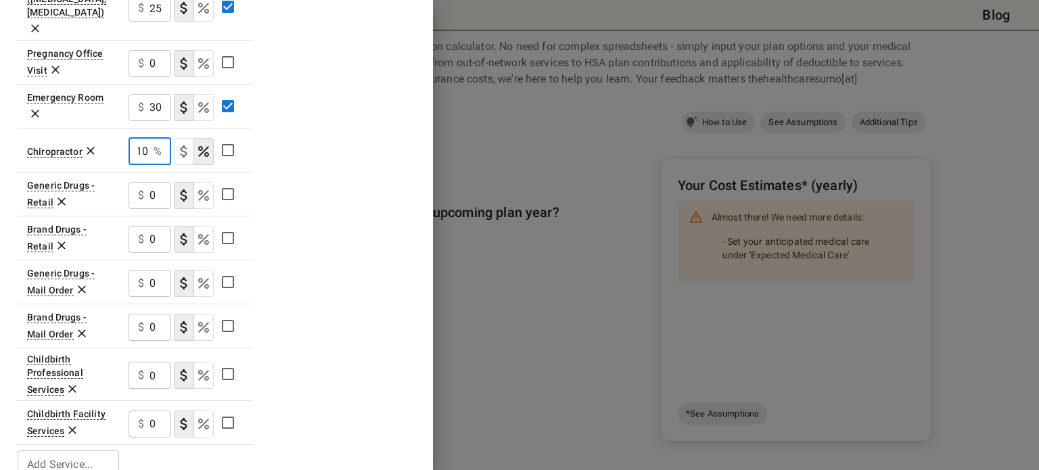
type input "10"
click at [154, 314] on input "0" at bounding box center [161, 327] width 22 height 27
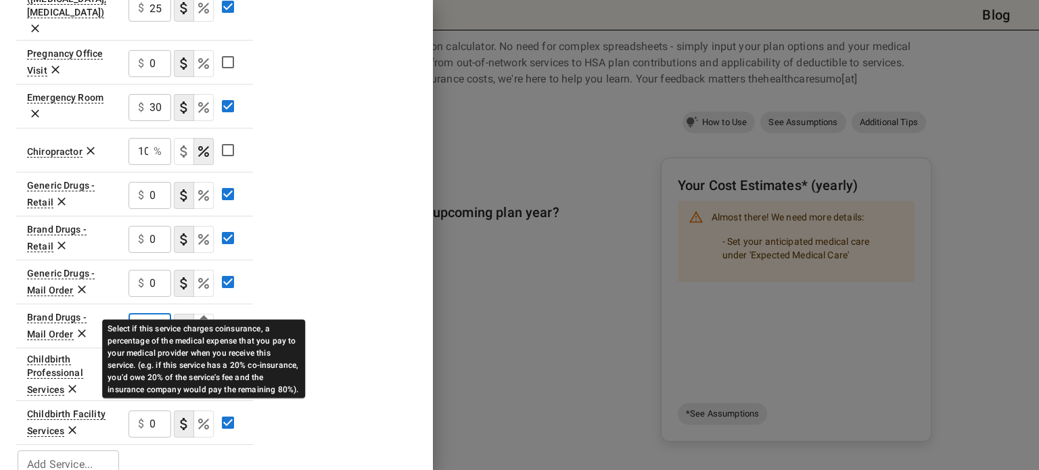
click at [198, 319] on icon "Select if this service charges coinsurance, a percentage of the medical expense…" at bounding box center [204, 327] width 16 height 16
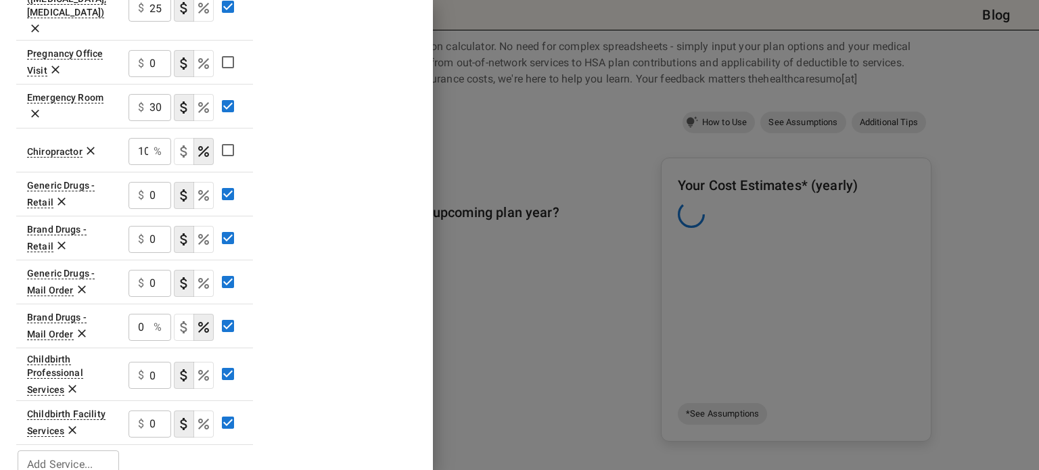
click at [163, 314] on div "0 % ​" at bounding box center [150, 327] width 43 height 27
type input "2"
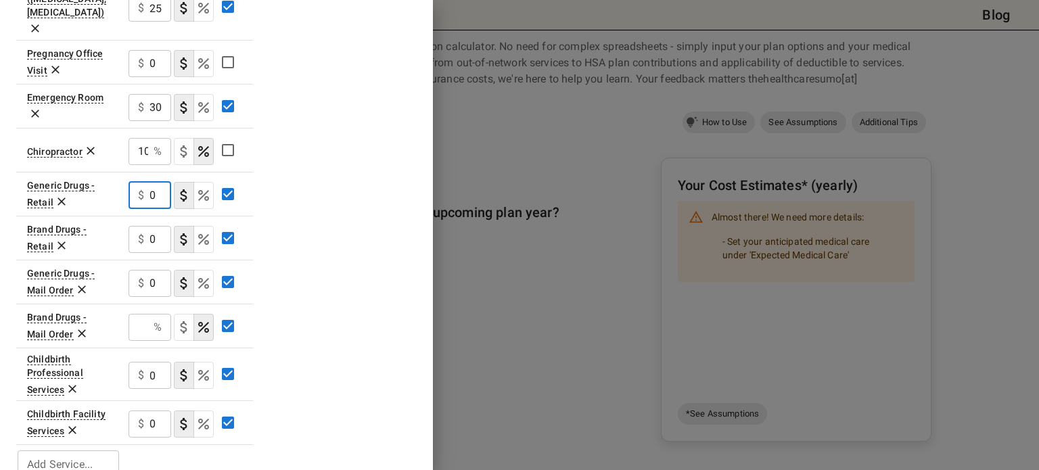
click at [152, 182] on input "0" at bounding box center [161, 195] width 22 height 27
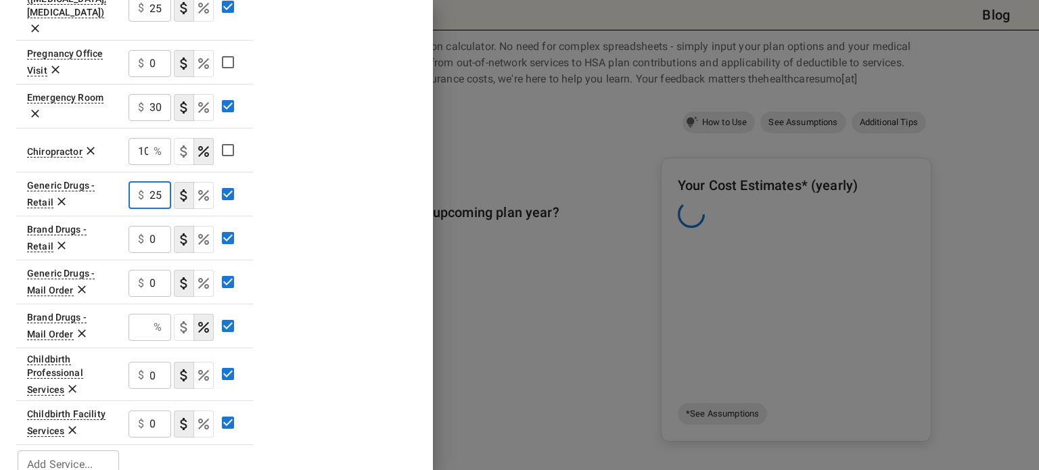
type input "25"
click at [141, 226] on div "$ 0 ​" at bounding box center [150, 239] width 43 height 27
type input "25"
click at [143, 275] on p "$" at bounding box center [141, 283] width 6 height 16
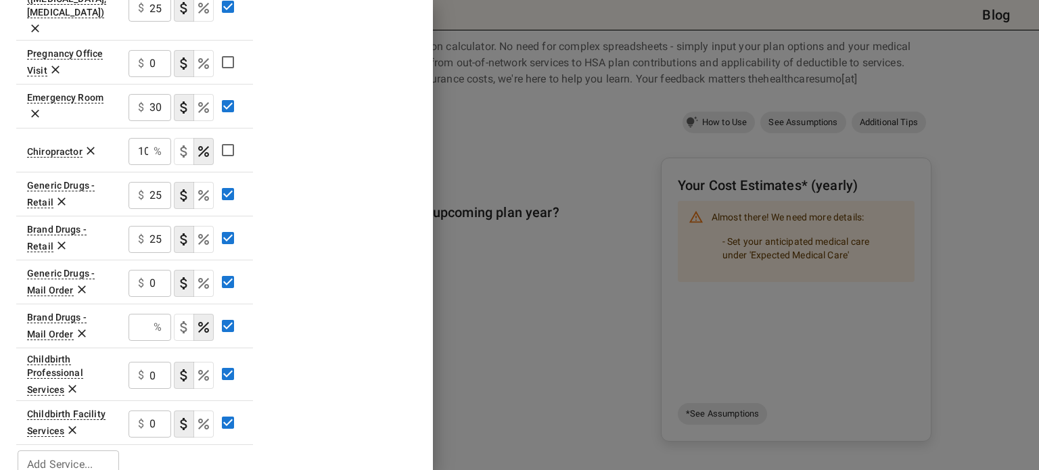
click at [152, 270] on input "0" at bounding box center [161, 283] width 22 height 27
type input "250"
click at [138, 314] on input "text" at bounding box center [139, 327] width 20 height 27
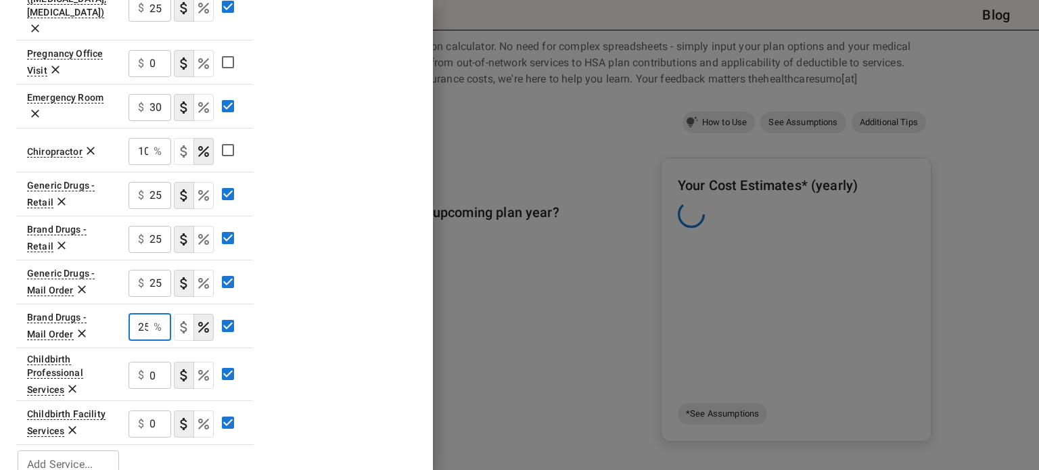
scroll to position [0, 2]
type input "25"
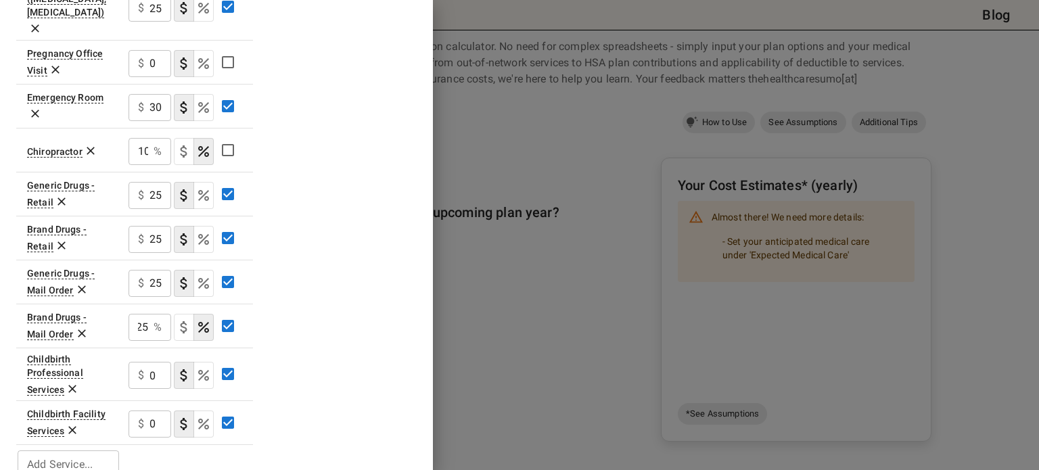
click at [141, 401] on td "$ 0 ​" at bounding box center [185, 423] width 135 height 44
click at [152, 362] on input "0" at bounding box center [161, 375] width 22 height 27
type input "250"
click at [159, 411] on input "0" at bounding box center [161, 424] width 22 height 27
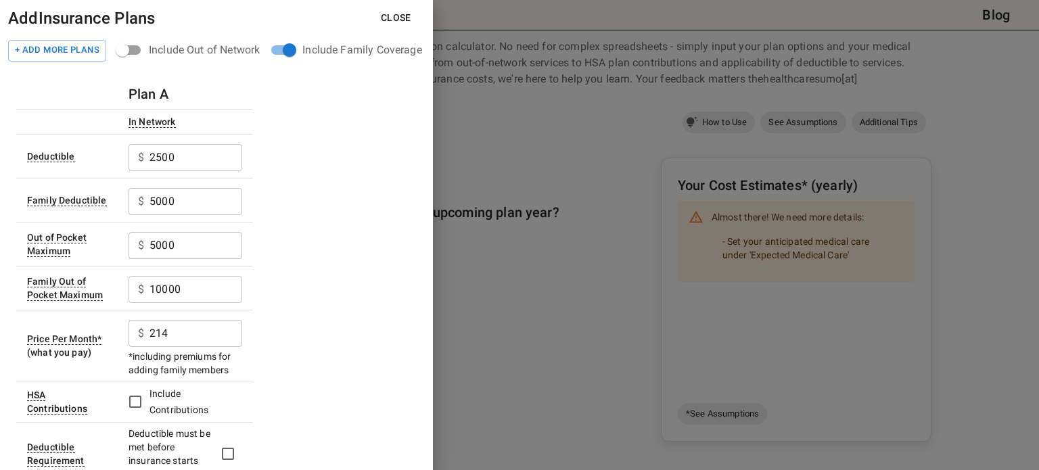
type input "25"
click at [400, 18] on button "Close" at bounding box center [396, 17] width 52 height 25
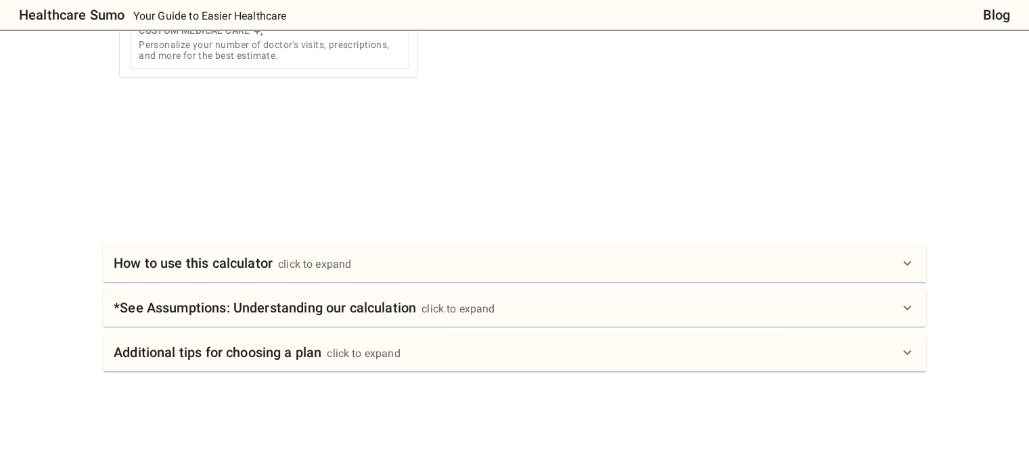
scroll to position [700, 0]
click at [422, 297] on div "*See Assumptions: Understanding our calculation click to expand" at bounding box center [304, 307] width 381 height 22
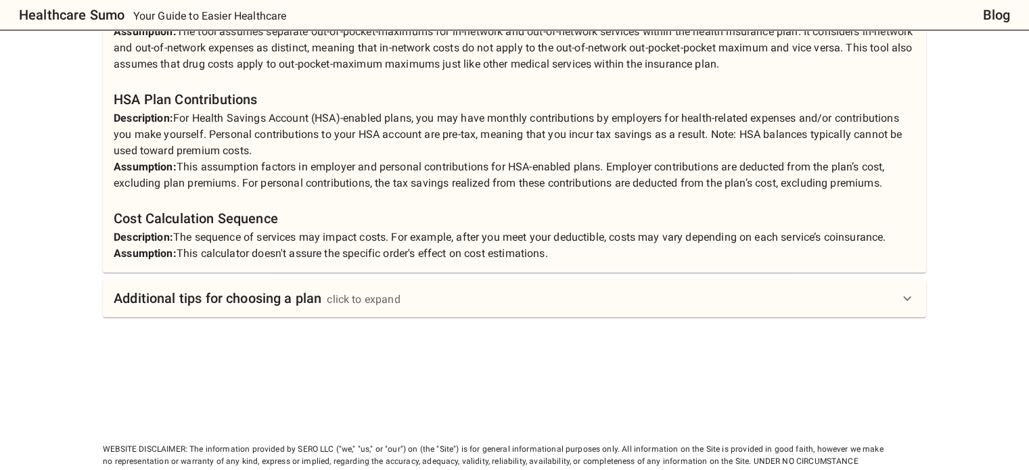
scroll to position [1344, 0]
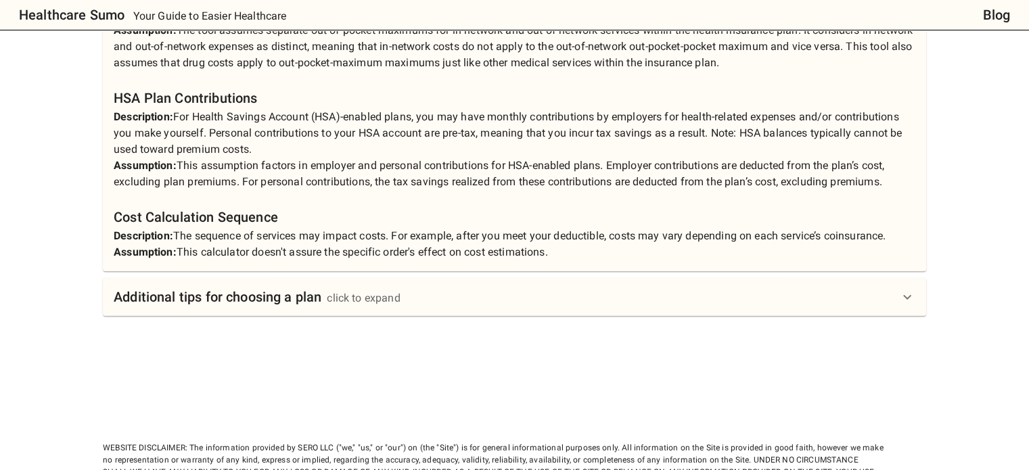
click at [422, 297] on div "Additional tips for choosing a plan click to expand" at bounding box center [515, 297] width 824 height 38
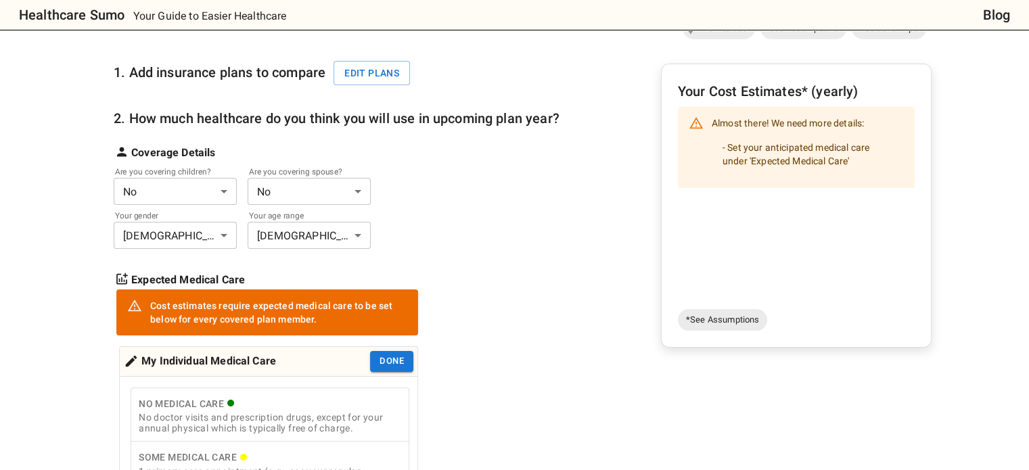
scroll to position [133, 0]
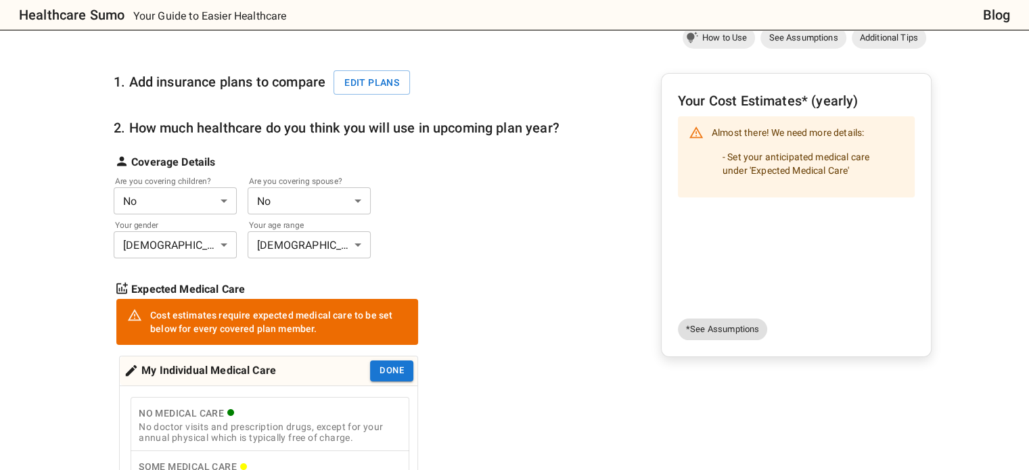
click at [692, 323] on span "*See Assumptions" at bounding box center [722, 330] width 89 height 14
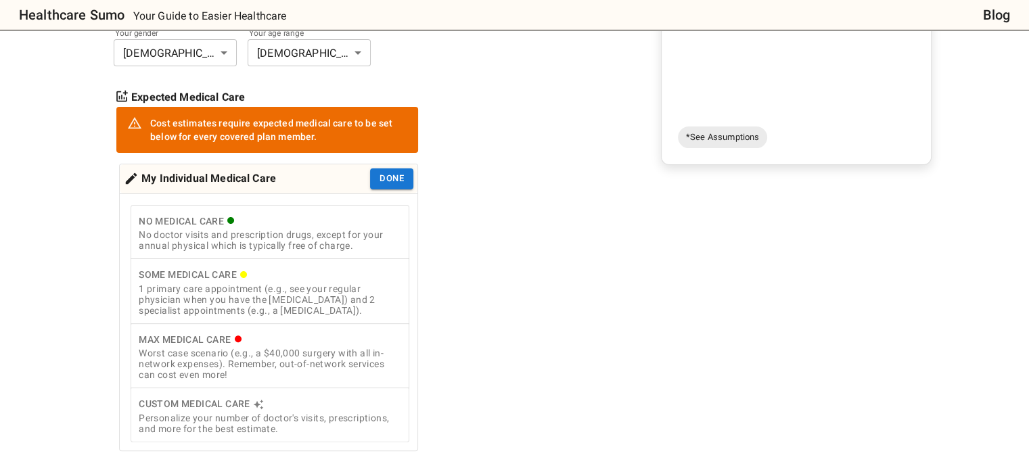
scroll to position [328, 0]
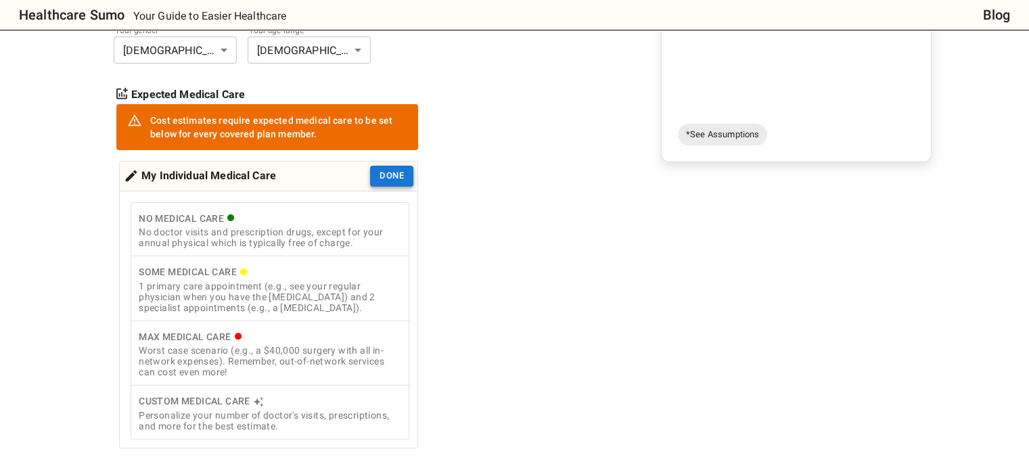
click at [386, 166] on button "Done" at bounding box center [391, 176] width 43 height 21
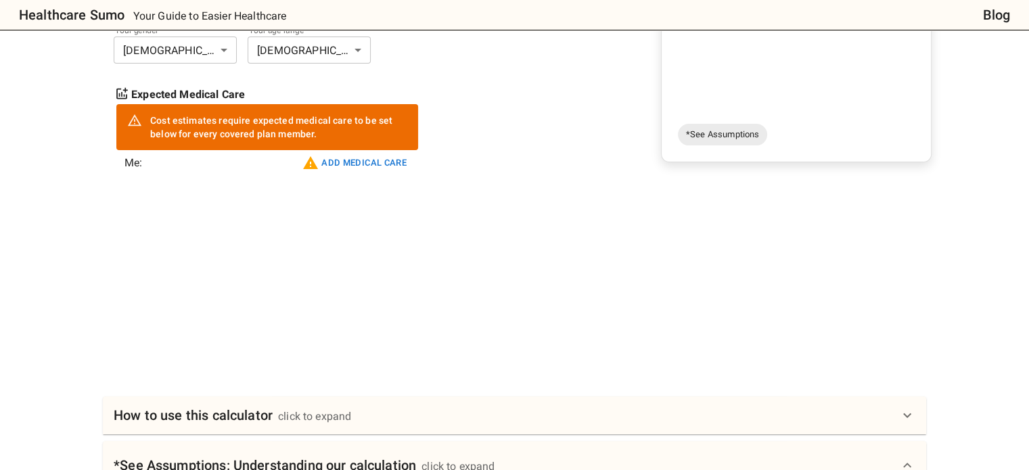
scroll to position [338, 0]
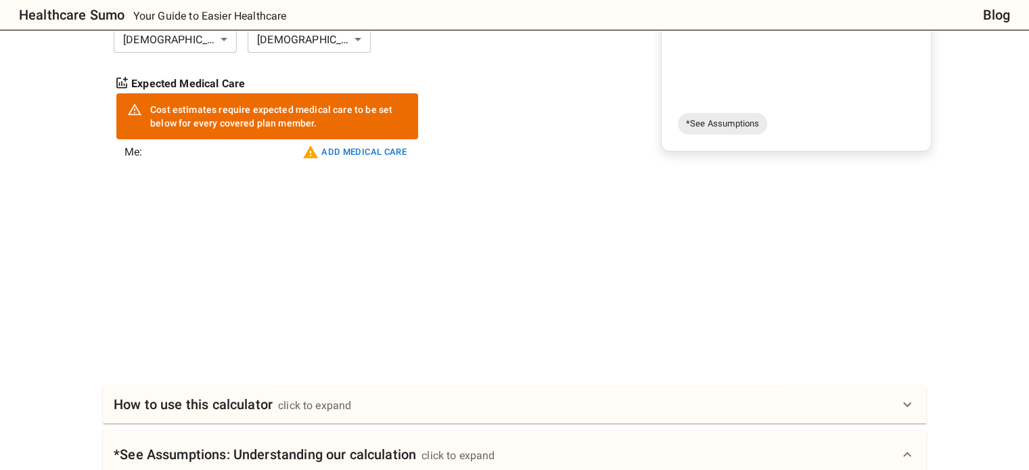
click at [316, 398] on div "click to expand" at bounding box center [314, 406] width 73 height 16
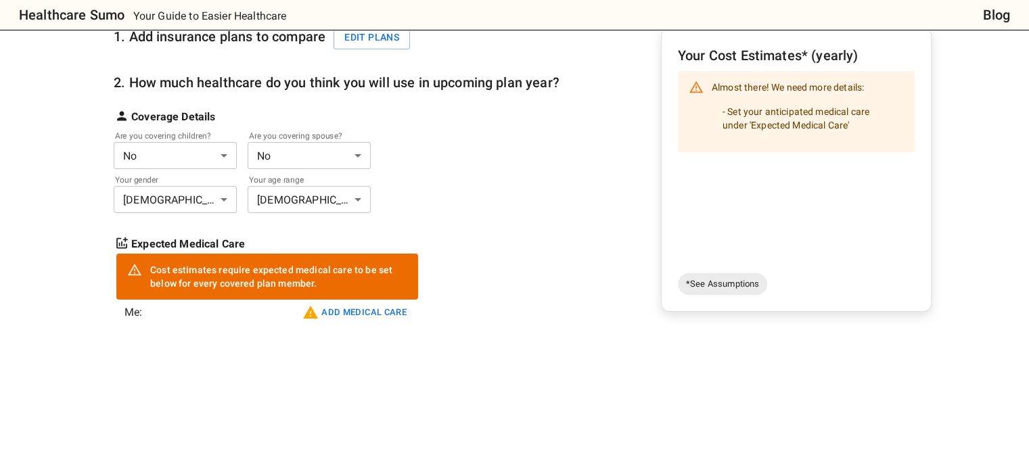
scroll to position [176, 0]
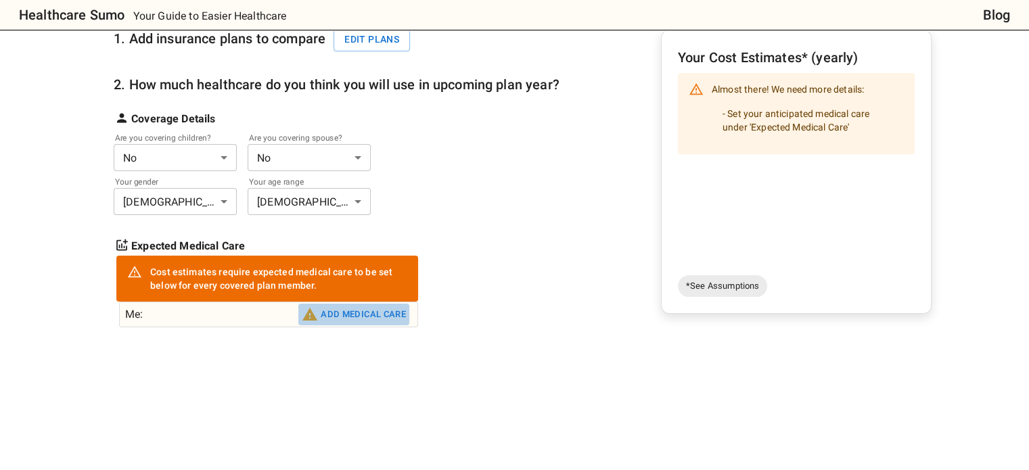
click at [368, 304] on button "Add medical care" at bounding box center [353, 315] width 111 height 22
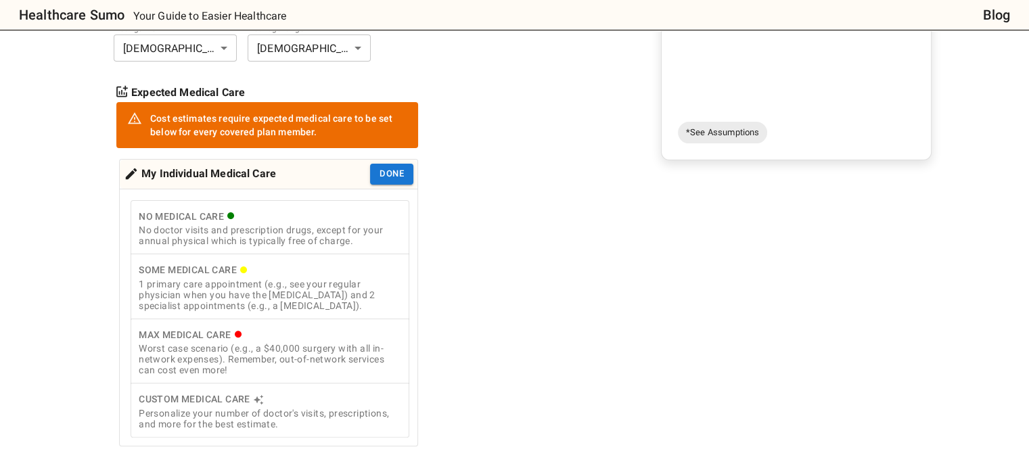
scroll to position [330, 0]
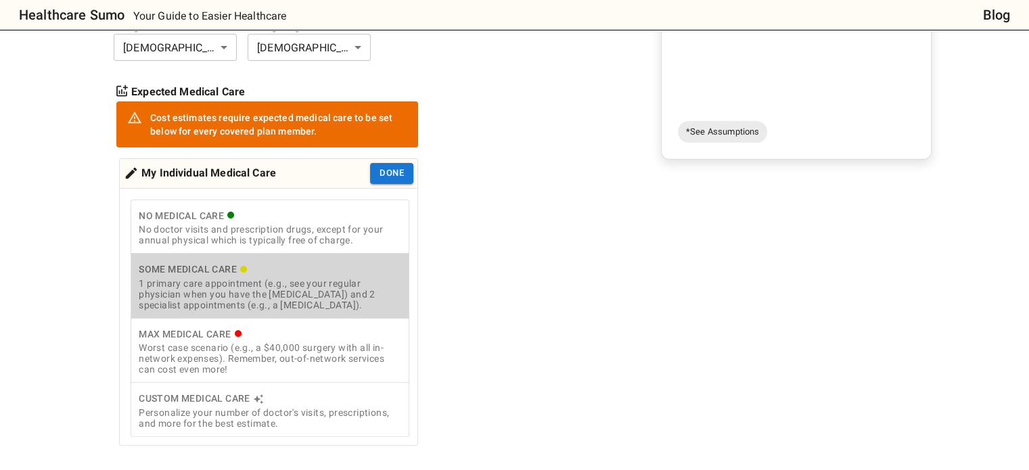
click at [368, 294] on div "1 primary care appointment (e.g., see your regular physician when you have the …" at bounding box center [270, 294] width 263 height 32
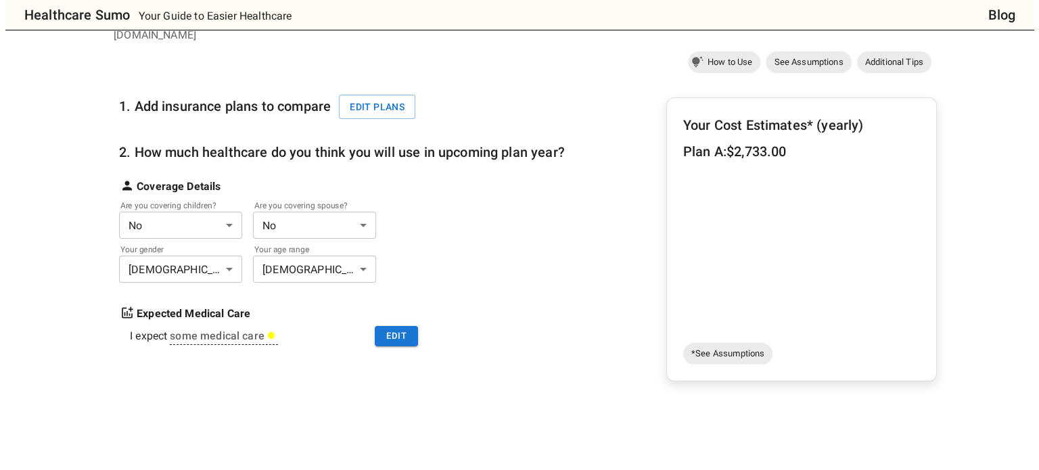
scroll to position [108, 0]
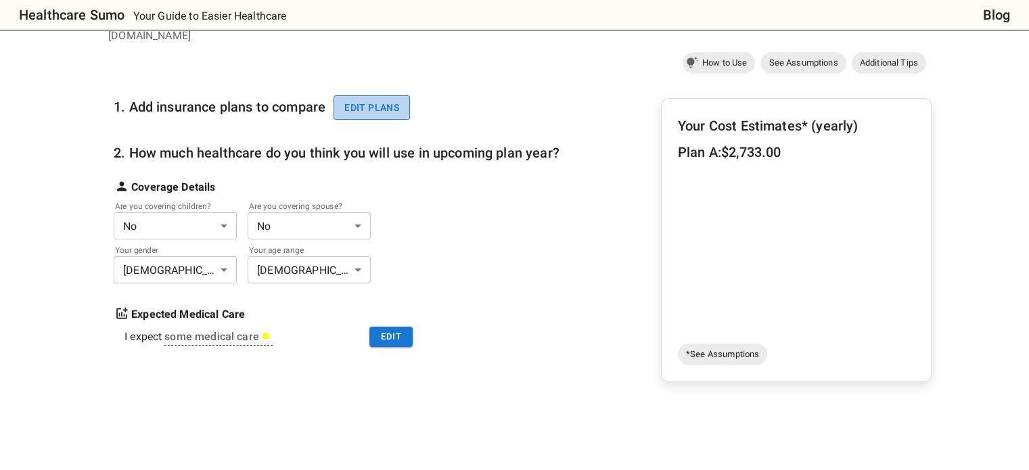
click at [386, 102] on button "Edit plans" at bounding box center [372, 107] width 76 height 25
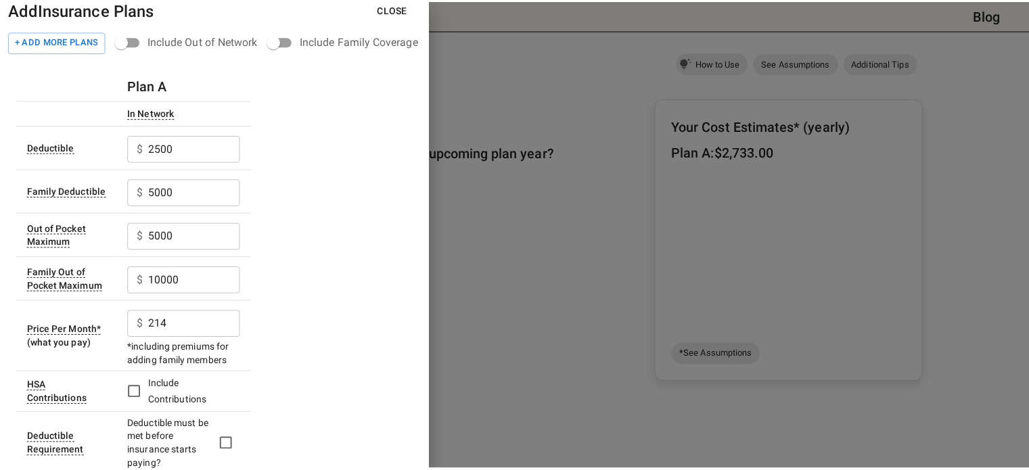
scroll to position [0, 0]
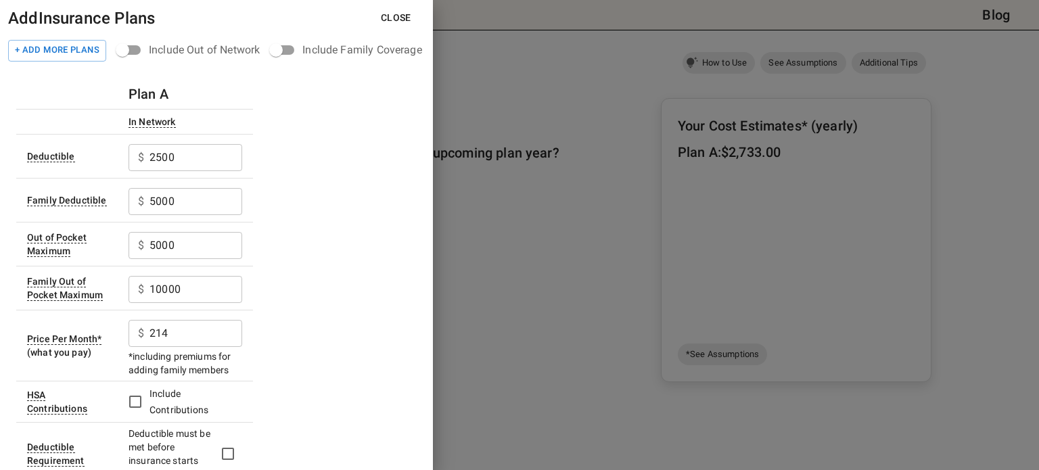
click at [396, 28] on button "Close" at bounding box center [396, 17] width 52 height 25
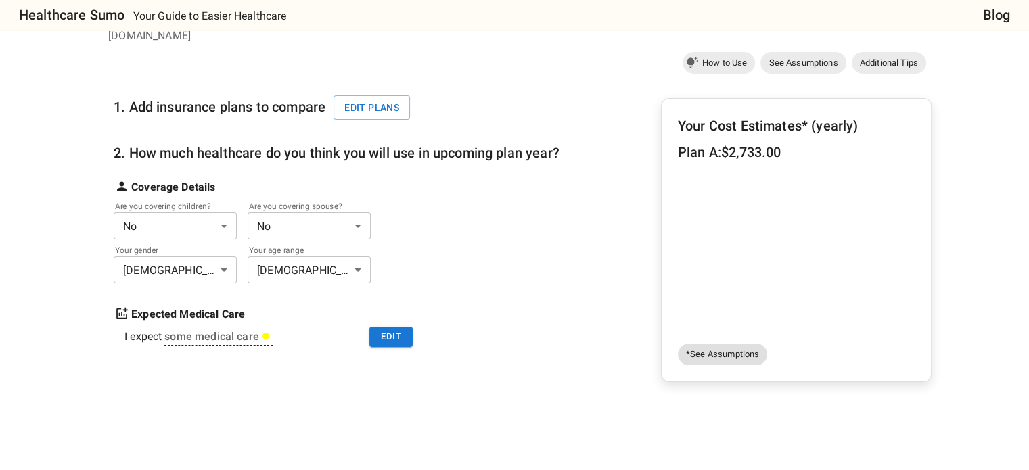
click at [706, 348] on span "*See Assumptions" at bounding box center [722, 355] width 89 height 14
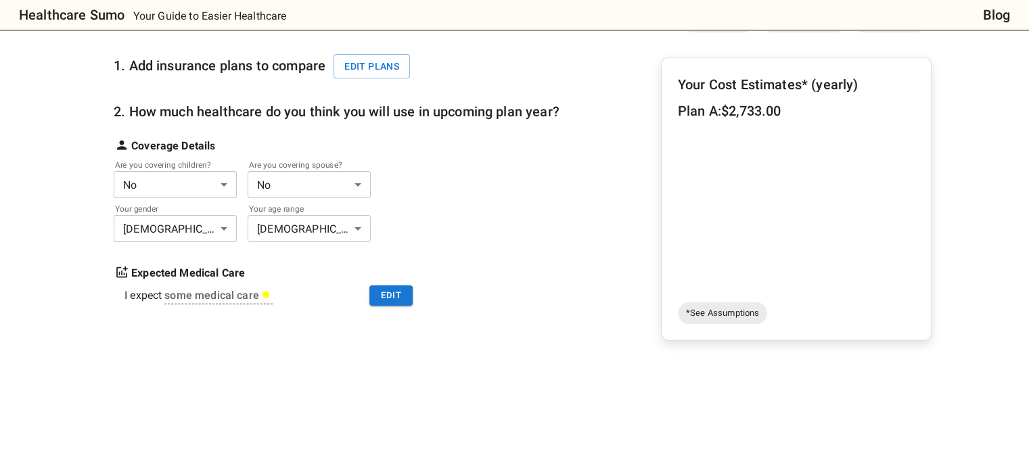
scroll to position [149, 0]
click at [375, 286] on button "Edit" at bounding box center [390, 296] width 43 height 21
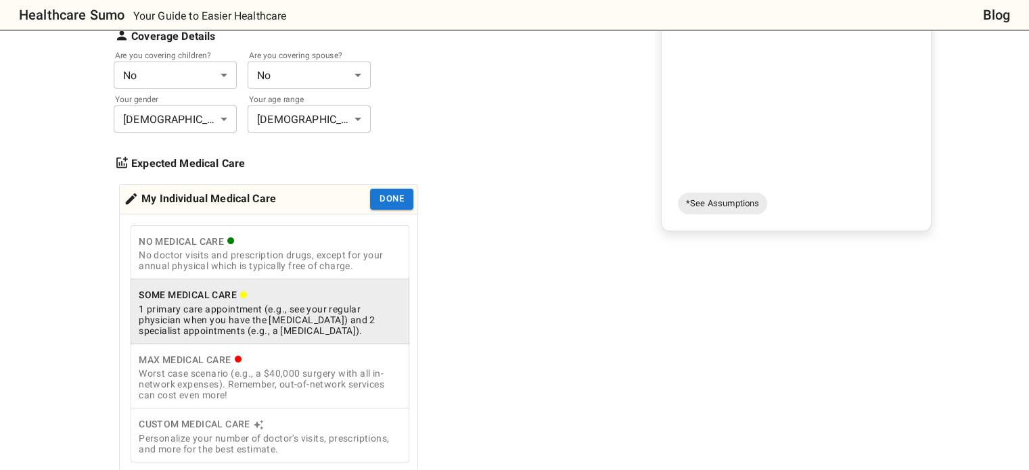
scroll to position [268, 0]
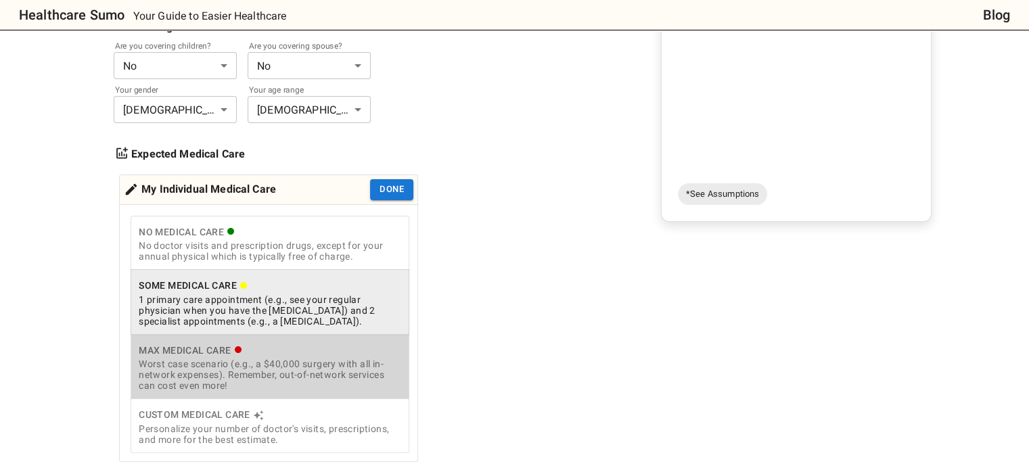
click at [317, 359] on div "Worst case scenario (e.g., a $40,000 surgery with all in-network expenses). Rem…" at bounding box center [270, 375] width 263 height 32
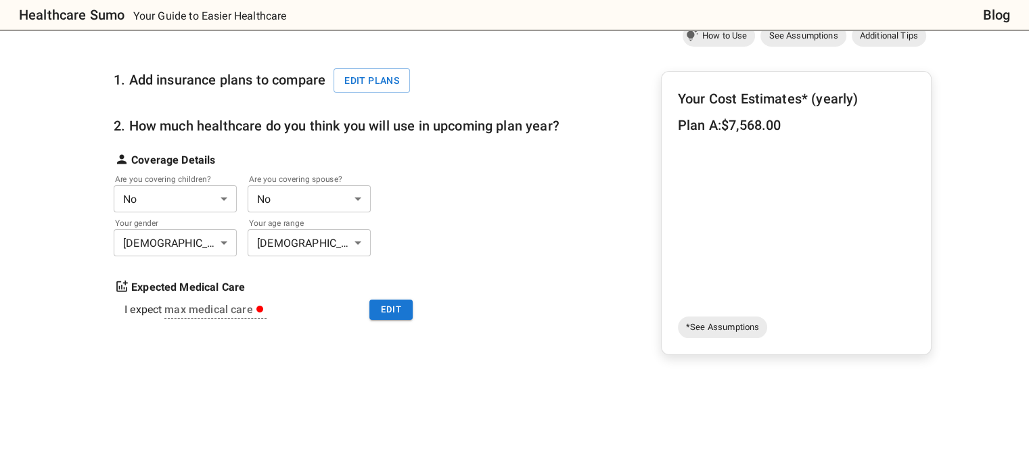
scroll to position [135, 0]
click at [378, 299] on button "Edit" at bounding box center [390, 309] width 43 height 21
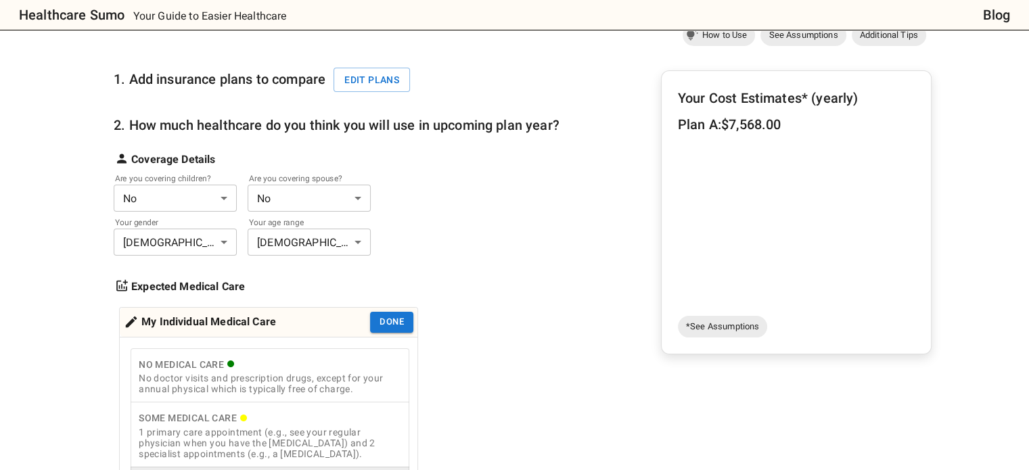
click at [378, 308] on div "My Individual Medical Care Done" at bounding box center [269, 322] width 298 height 29
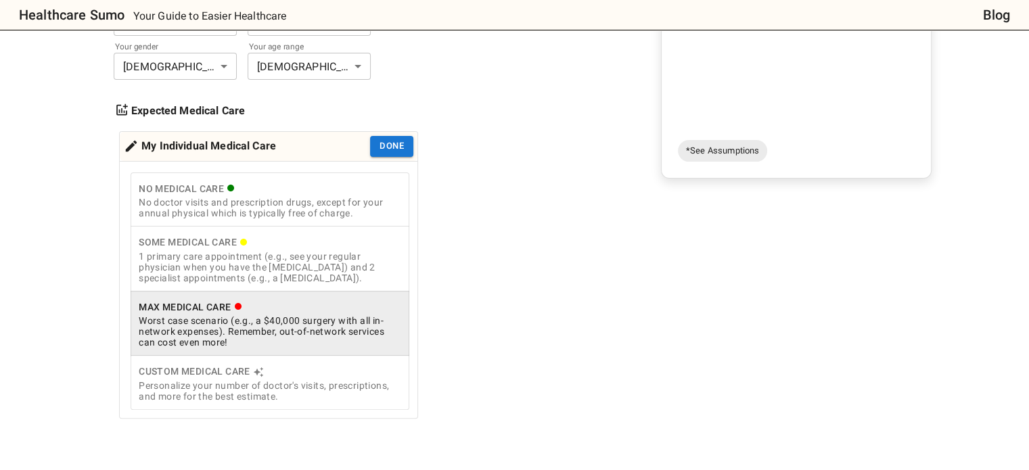
scroll to position [329, 0]
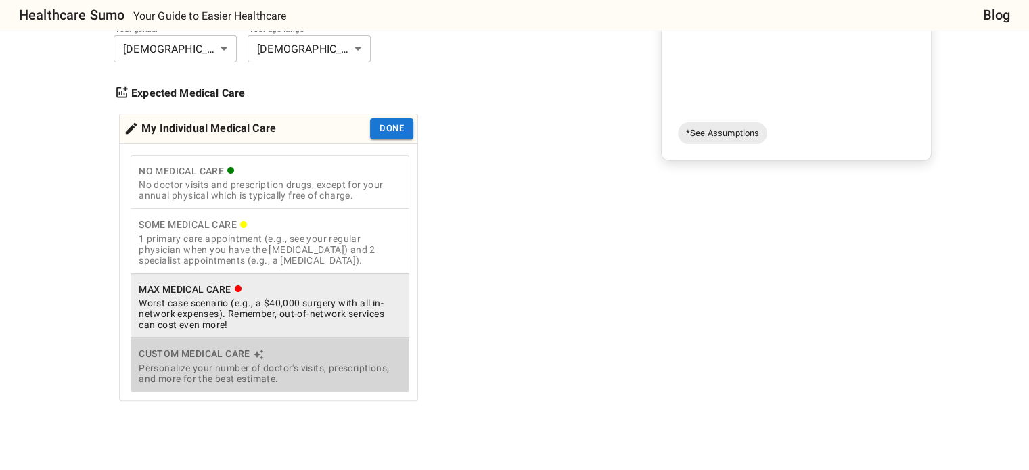
click at [213, 346] on div "Custom Medical Care" at bounding box center [270, 354] width 263 height 17
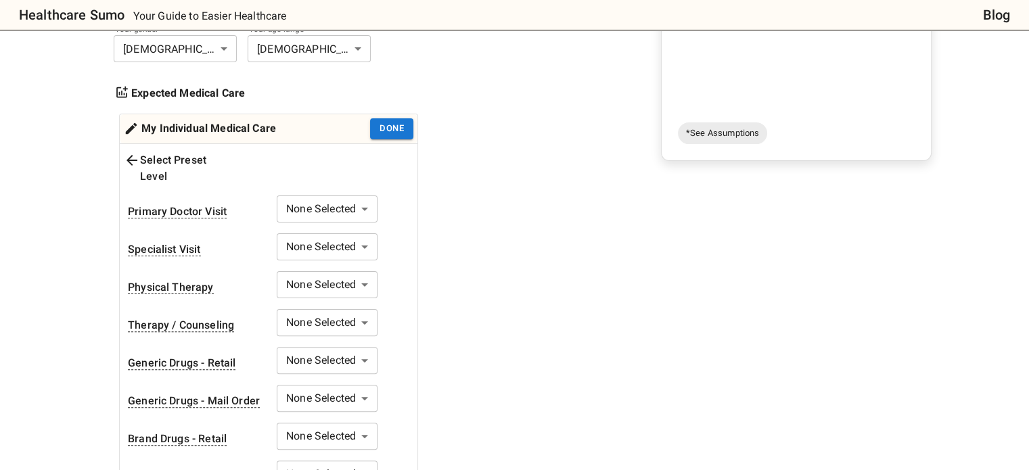
scroll to position [402, 0]
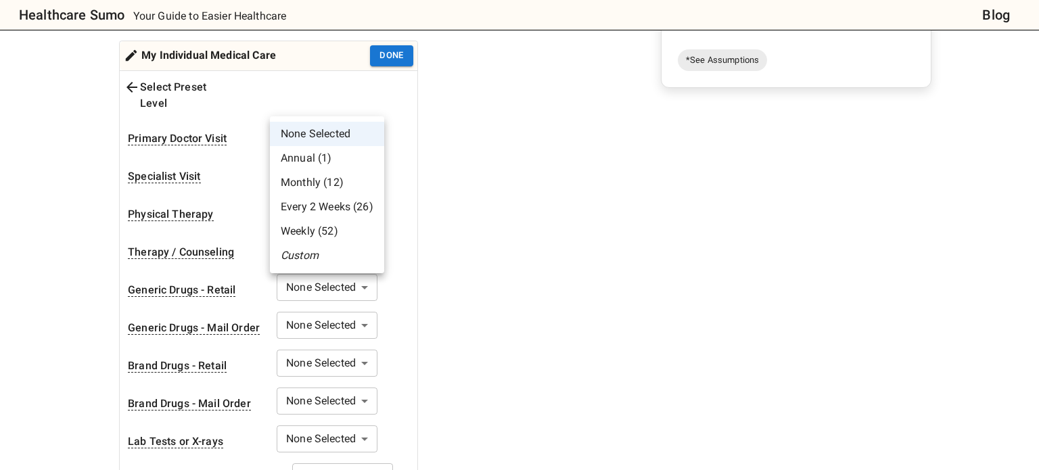
click at [306, 158] on li "Annual (1)" at bounding box center [327, 158] width 114 height 24
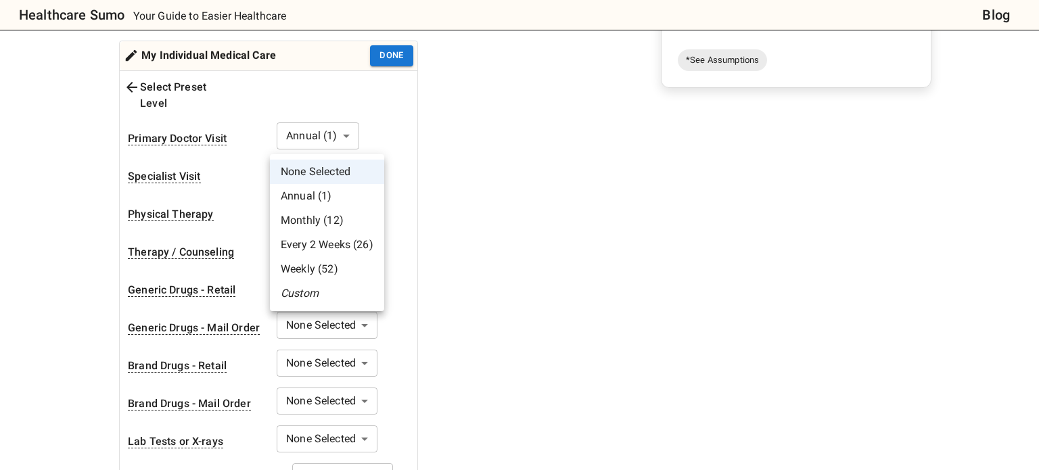
click at [296, 194] on li "Annual (1)" at bounding box center [327, 196] width 114 height 24
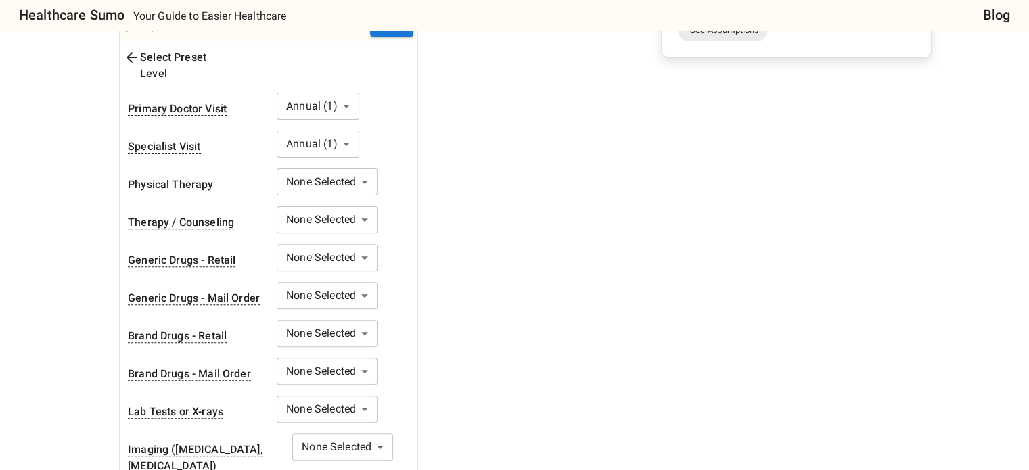
scroll to position [433, 0]
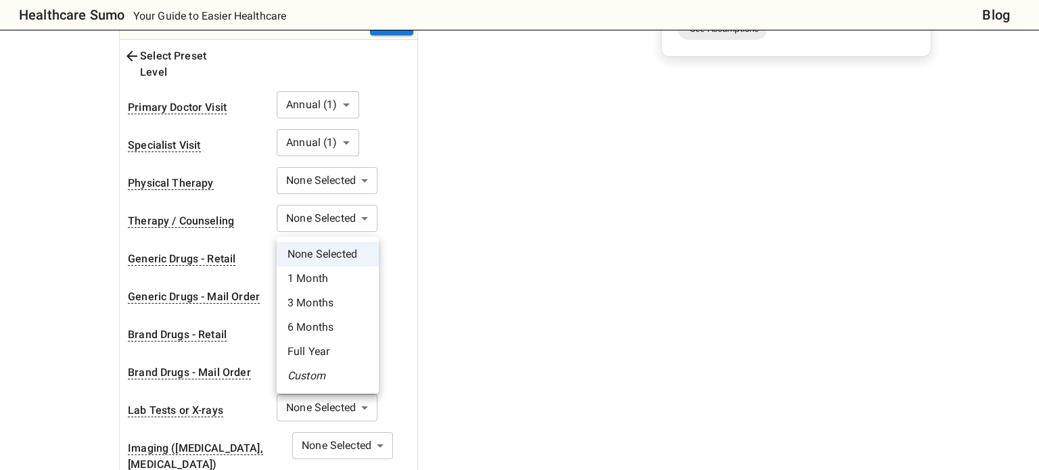
drag, startPoint x: 307, startPoint y: 301, endPoint x: 315, endPoint y: 353, distance: 52.0
click at [315, 353] on ul "None Selected 1 Month 3 Months 6 Months Full Year Custom" at bounding box center [328, 315] width 102 height 157
click at [315, 353] on li "Full Year" at bounding box center [328, 352] width 102 height 24
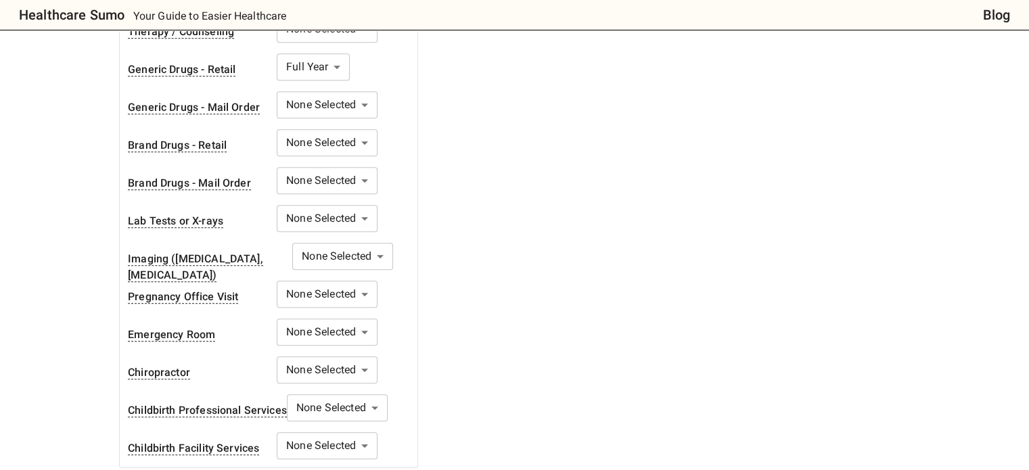
scroll to position [628, 0]
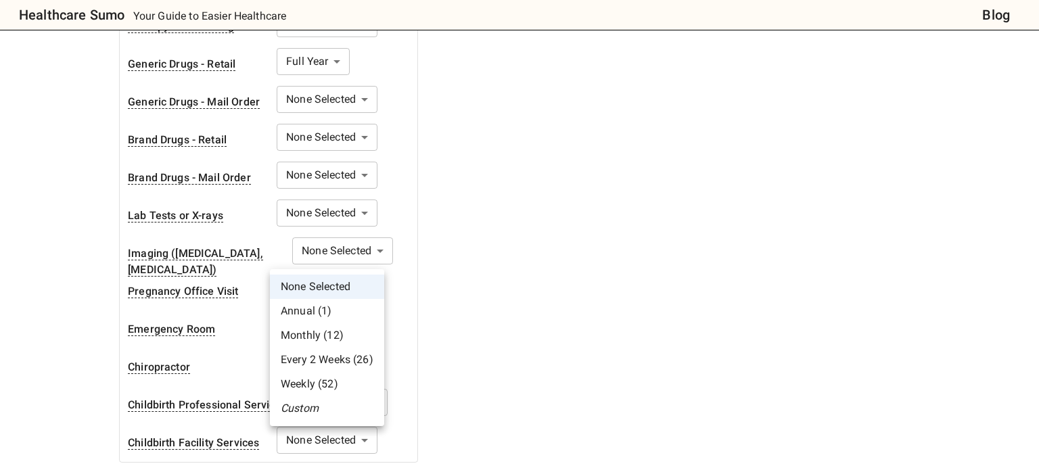
click at [342, 333] on li "Monthly (12)" at bounding box center [327, 335] width 114 height 24
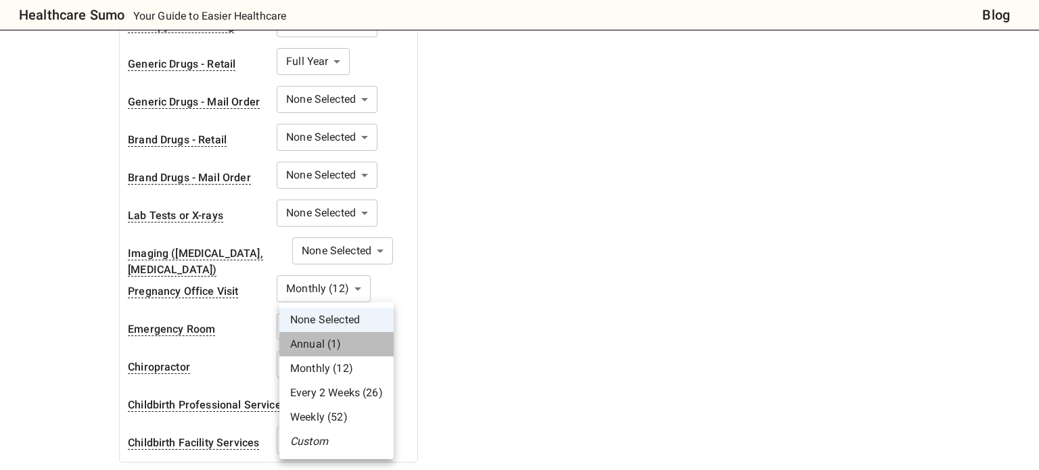
click at [315, 340] on li "Annual (1)" at bounding box center [336, 344] width 114 height 24
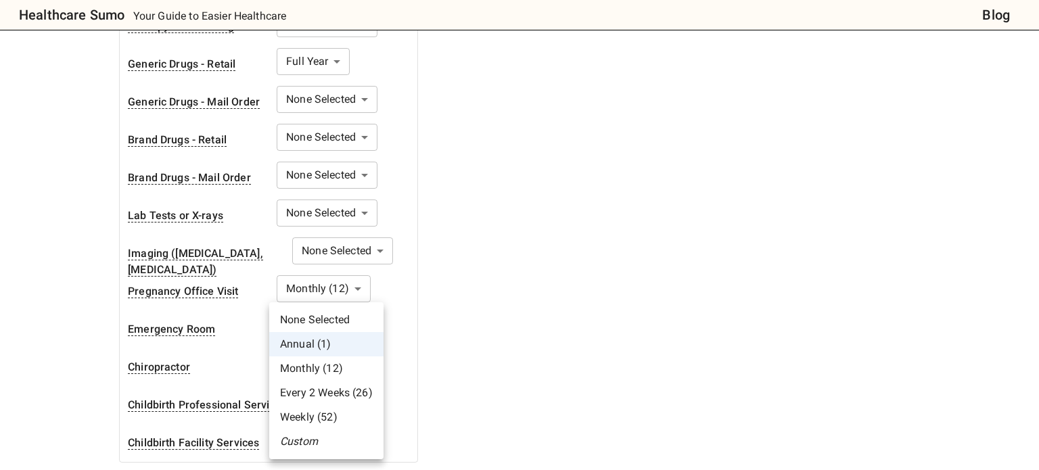
click at [313, 346] on li "Annual (1)" at bounding box center [326, 344] width 114 height 24
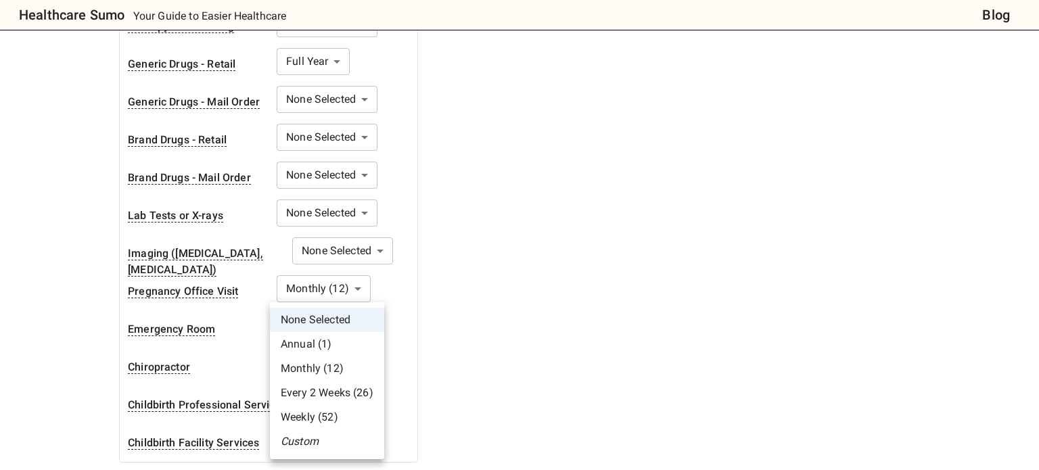
click at [309, 336] on li "Annual (1)" at bounding box center [327, 344] width 114 height 24
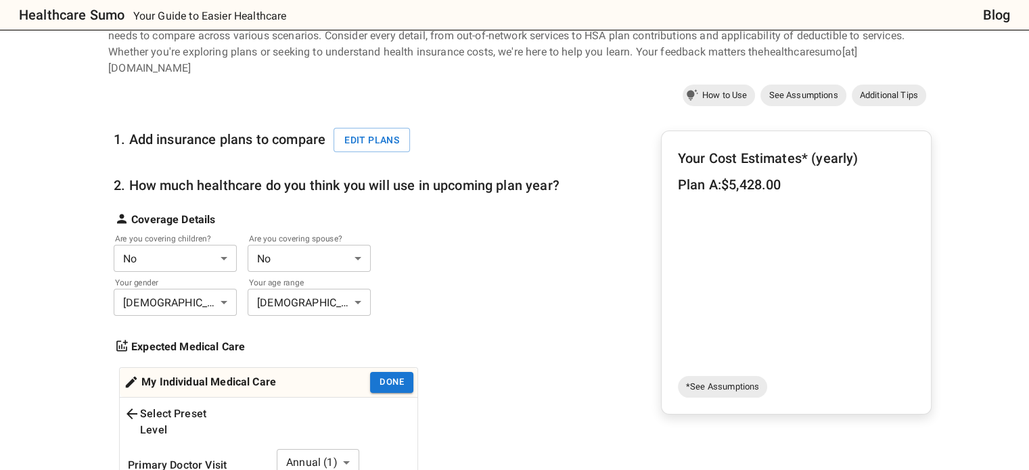
scroll to position [78, 0]
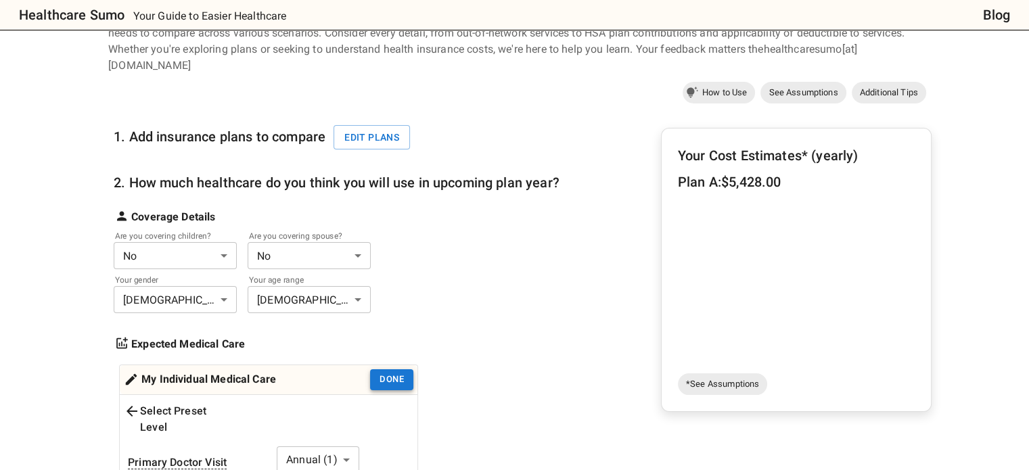
click at [396, 369] on button "Done" at bounding box center [391, 379] width 43 height 21
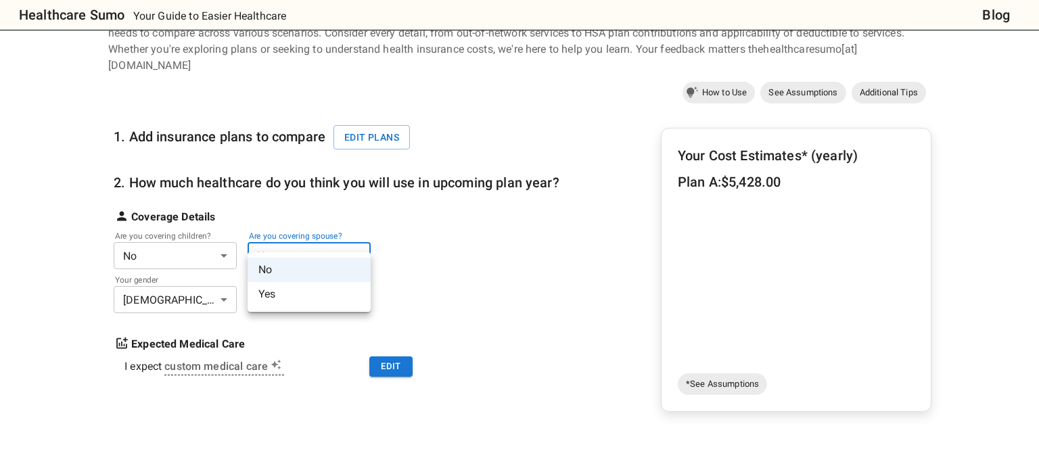
click at [270, 292] on li "Yes" at bounding box center [309, 294] width 123 height 24
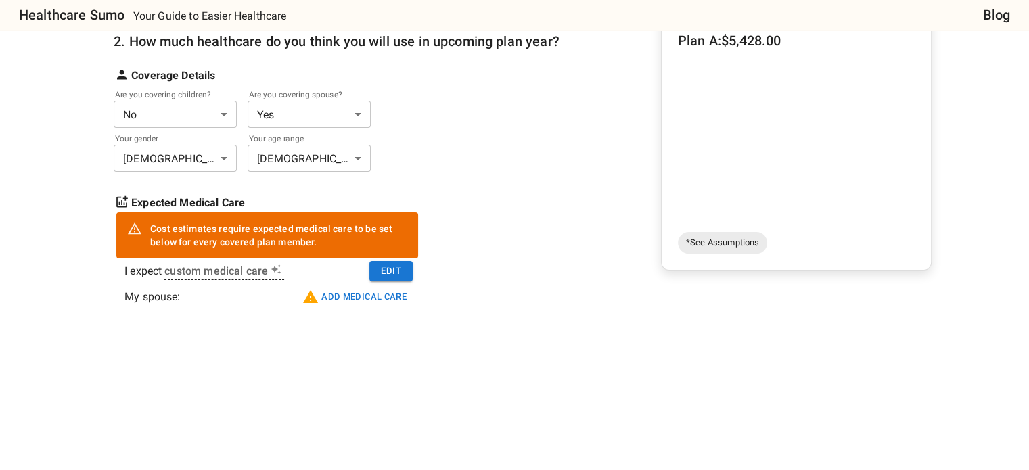
scroll to position [221, 0]
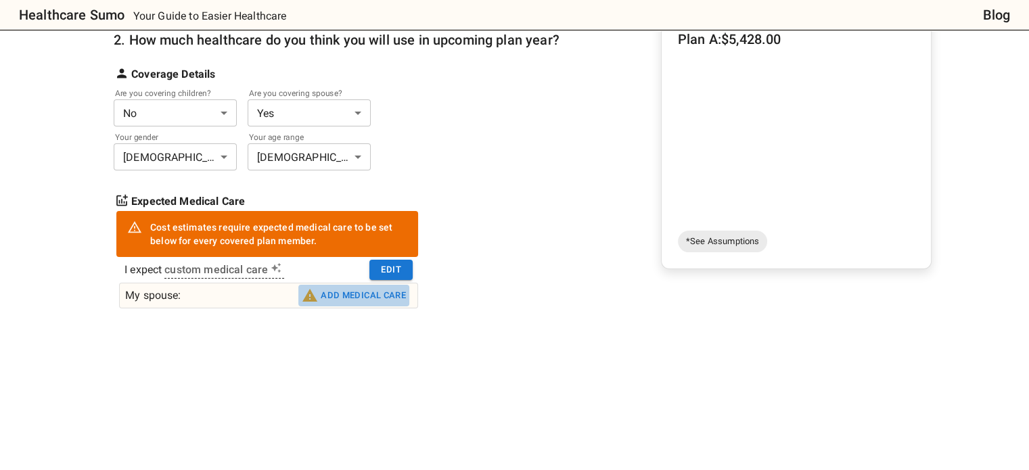
click at [354, 285] on button "Add medical care" at bounding box center [353, 296] width 111 height 22
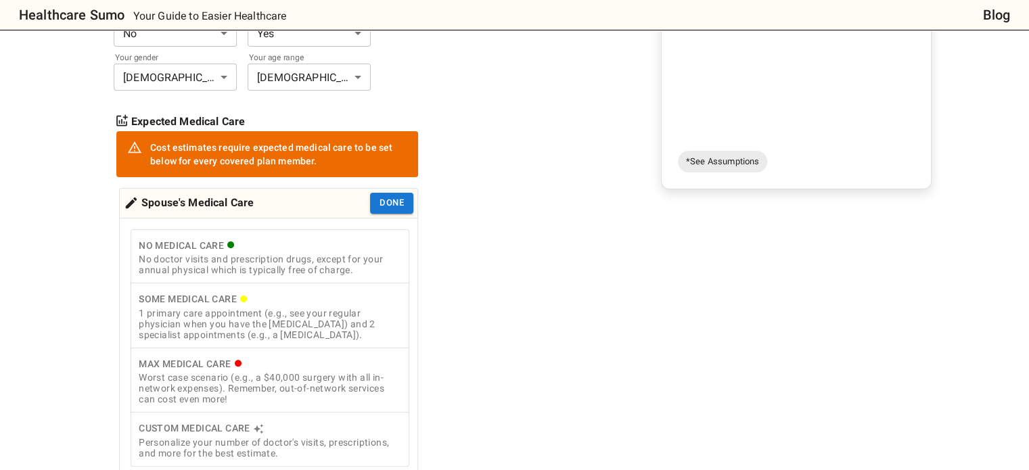
scroll to position [302, 0]
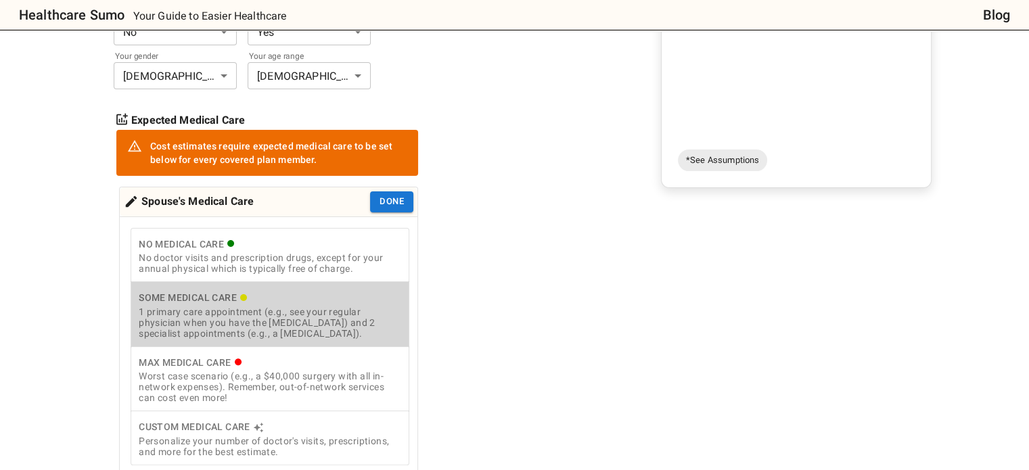
click at [270, 290] on div "Some Medical Care" at bounding box center [270, 298] width 263 height 17
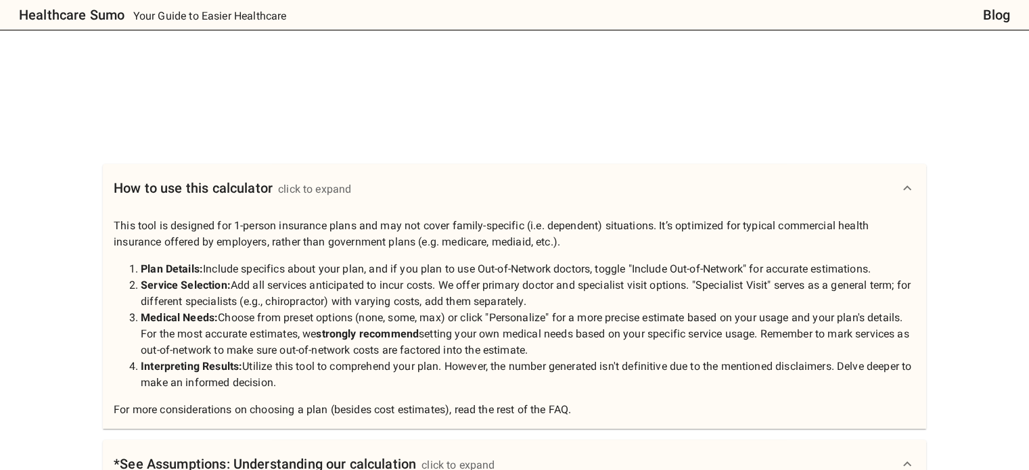
scroll to position [564, 0]
